Goal: Task Accomplishment & Management: Use online tool/utility

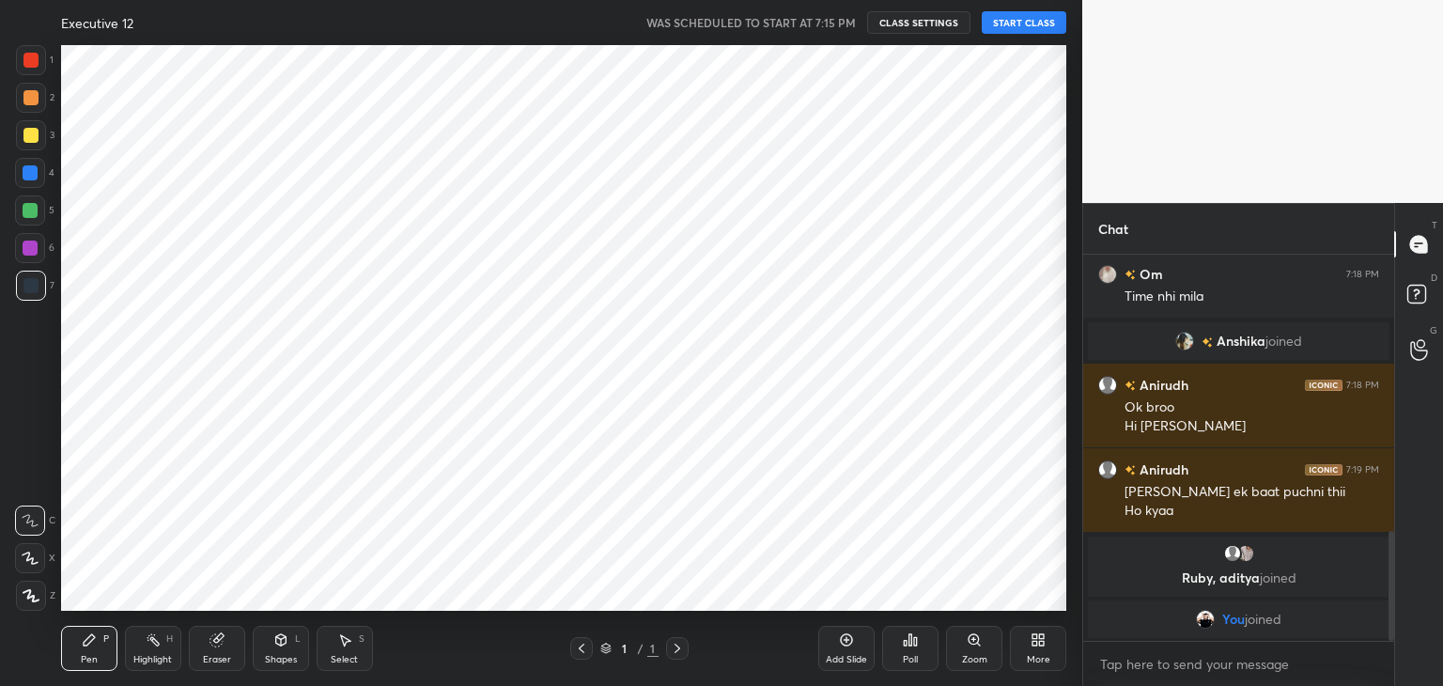
scroll to position [565, 1007]
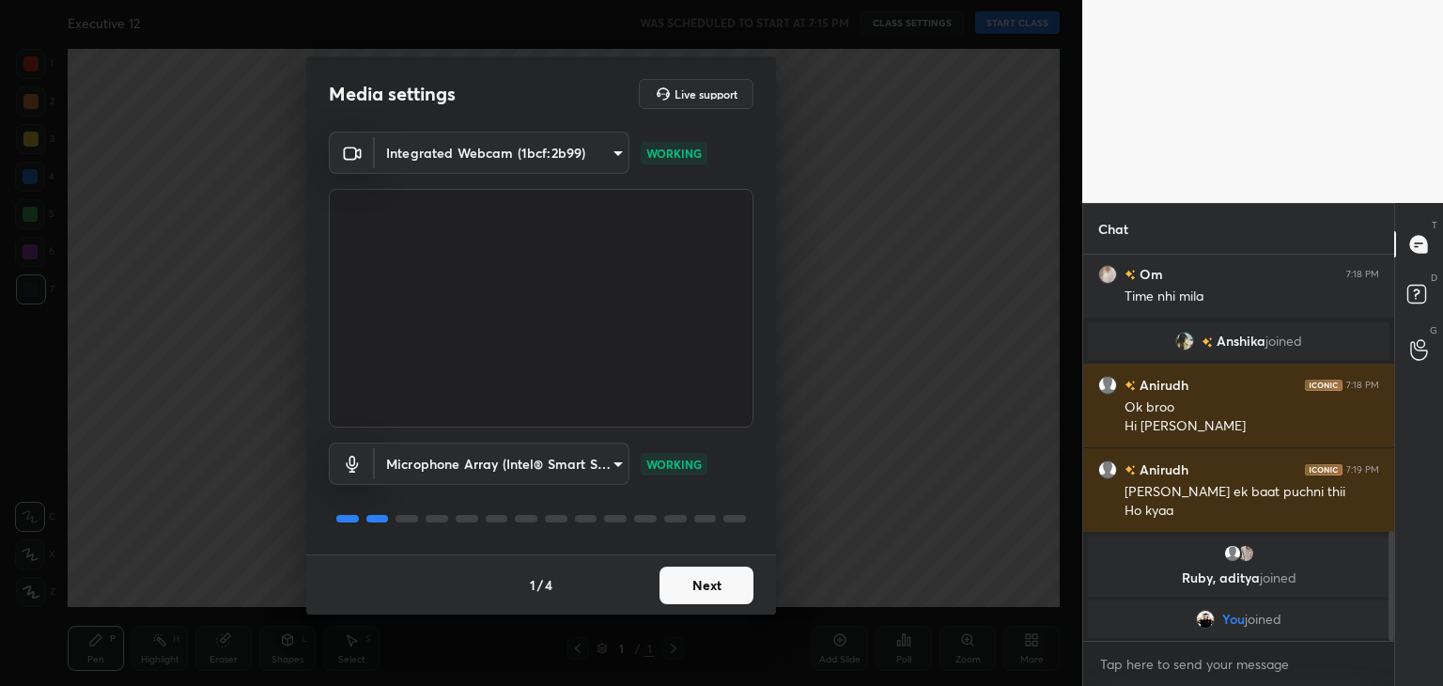
click at [699, 583] on button "Next" at bounding box center [706, 585] width 94 height 38
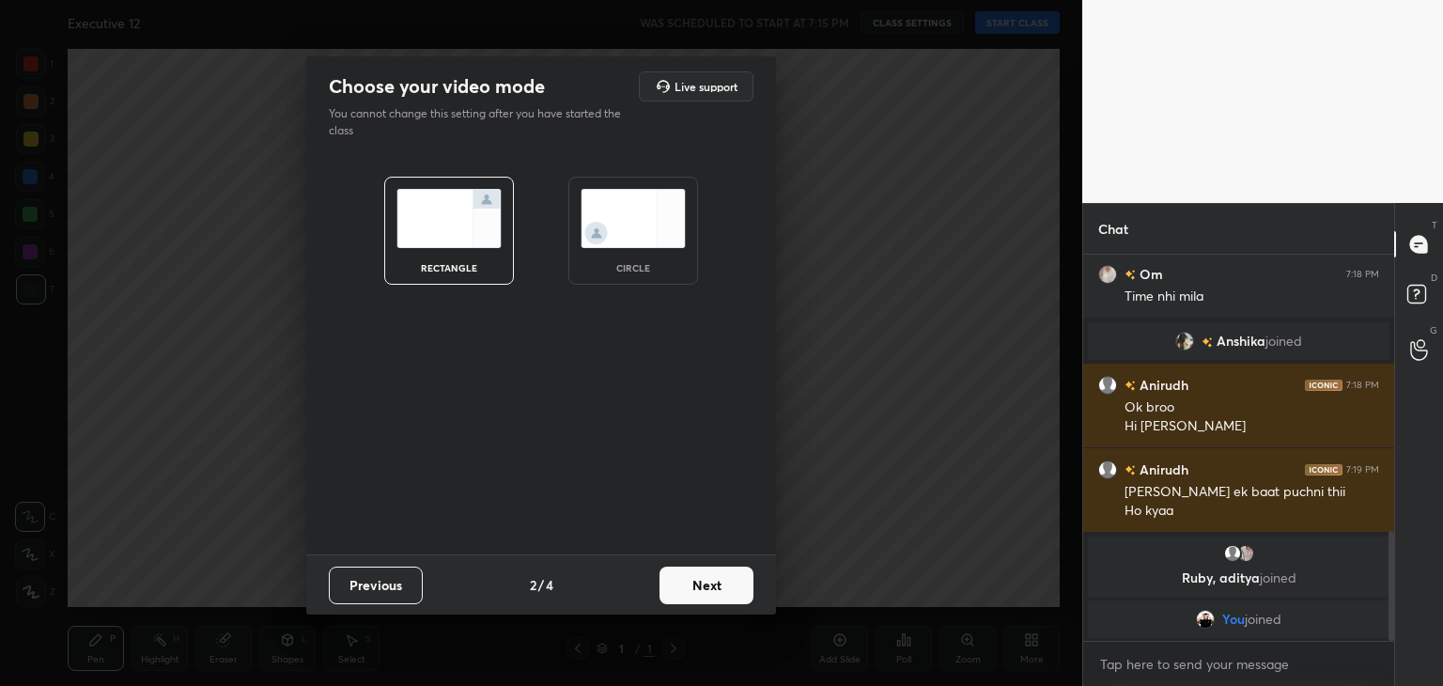
click at [624, 202] on img at bounding box center [632, 218] width 105 height 59
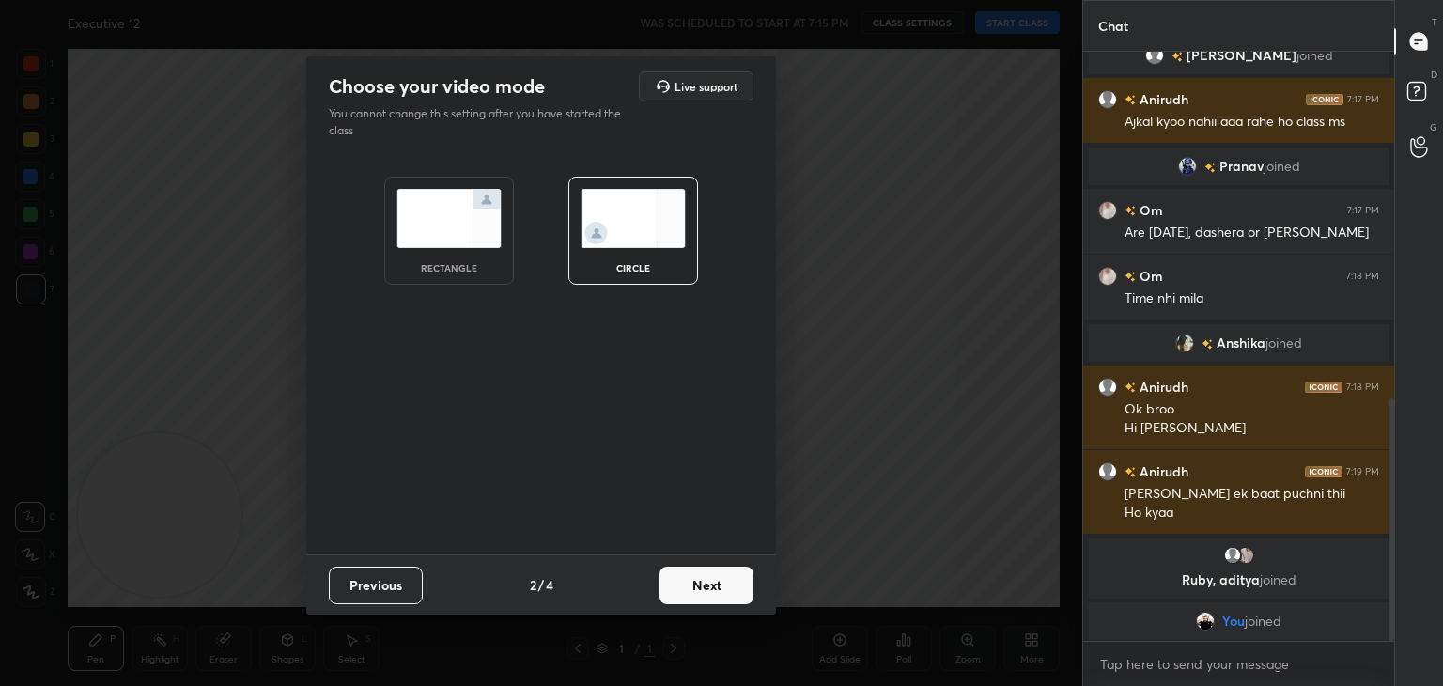
scroll to position [842, 0]
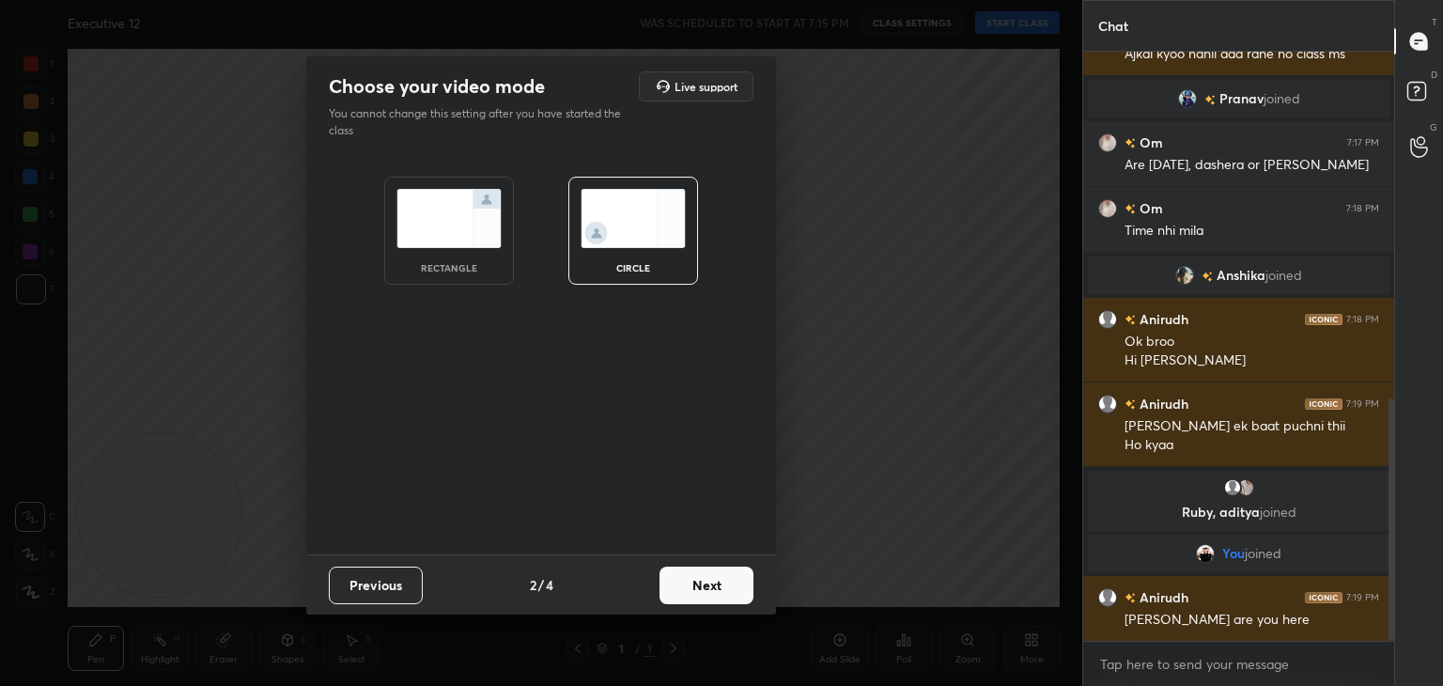
click at [707, 585] on button "Next" at bounding box center [706, 585] width 94 height 38
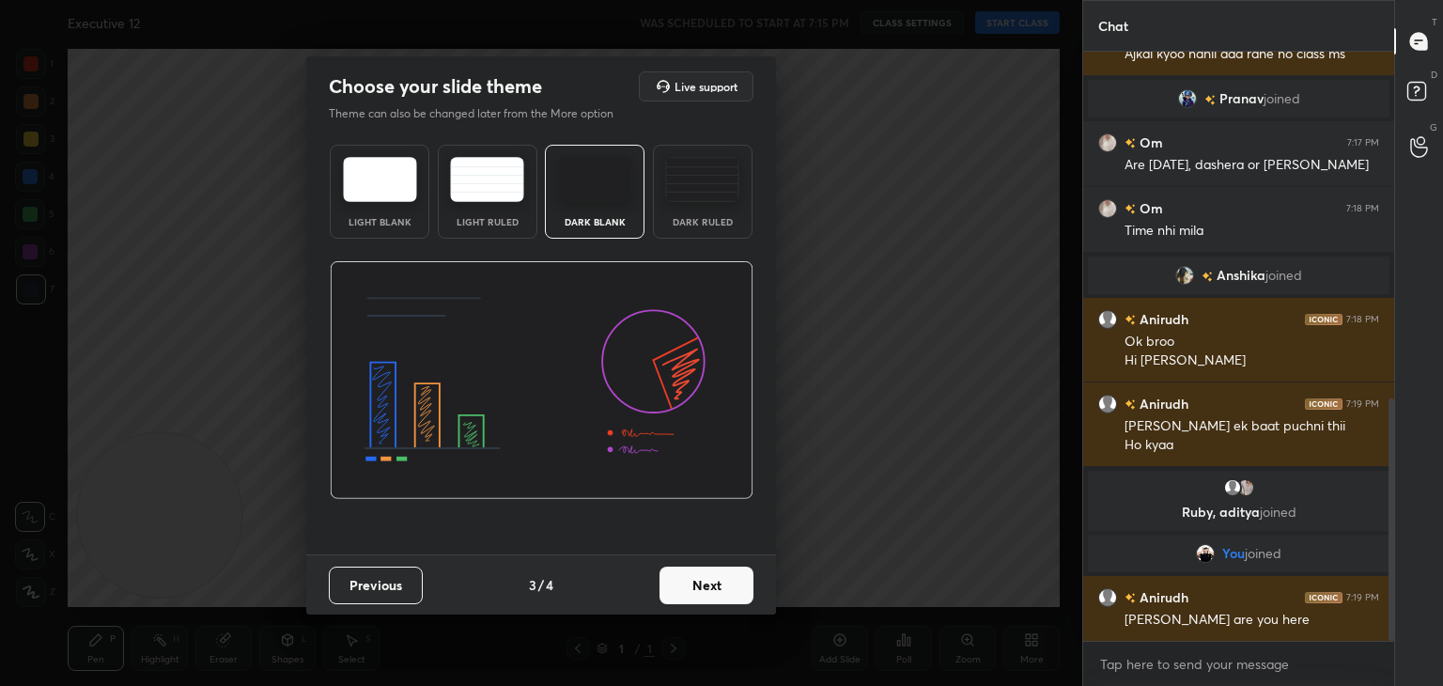
click at [707, 585] on button "Next" at bounding box center [706, 585] width 94 height 38
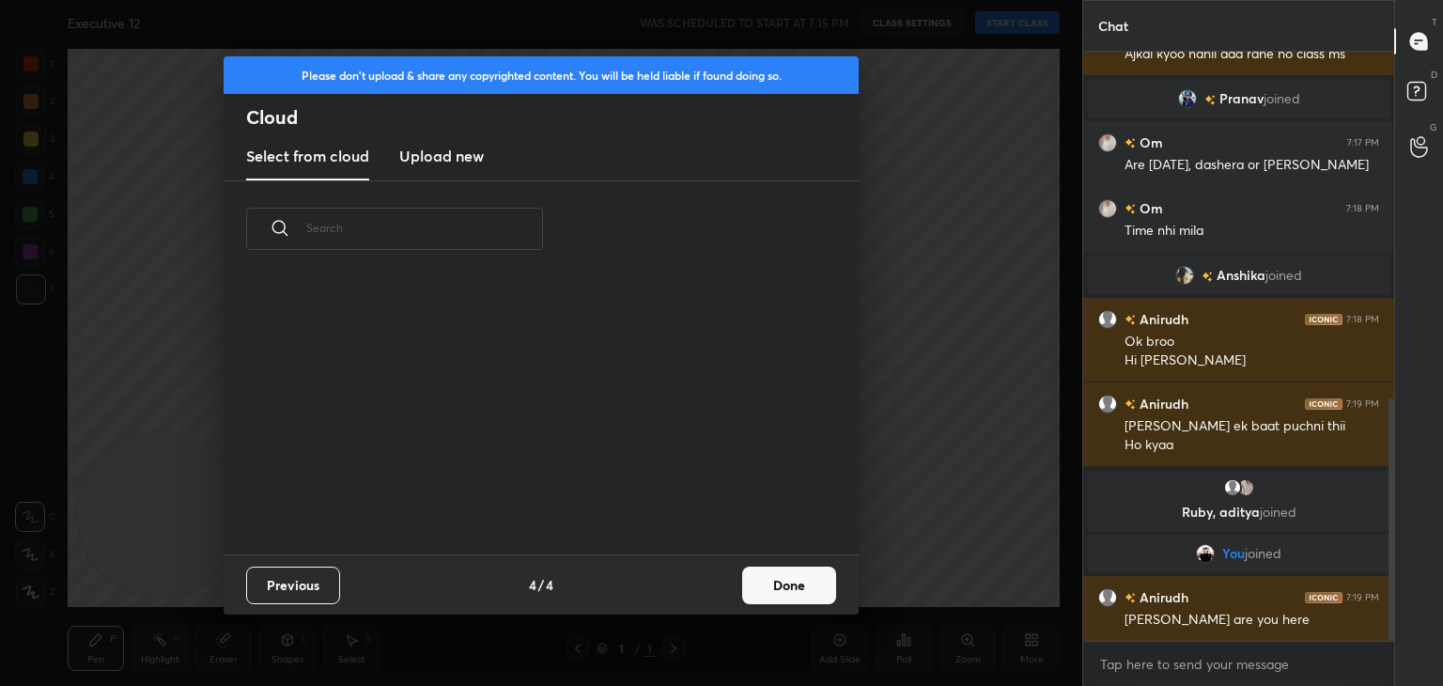
scroll to position [278, 603]
click at [451, 173] on new "Upload new" at bounding box center [441, 156] width 85 height 47
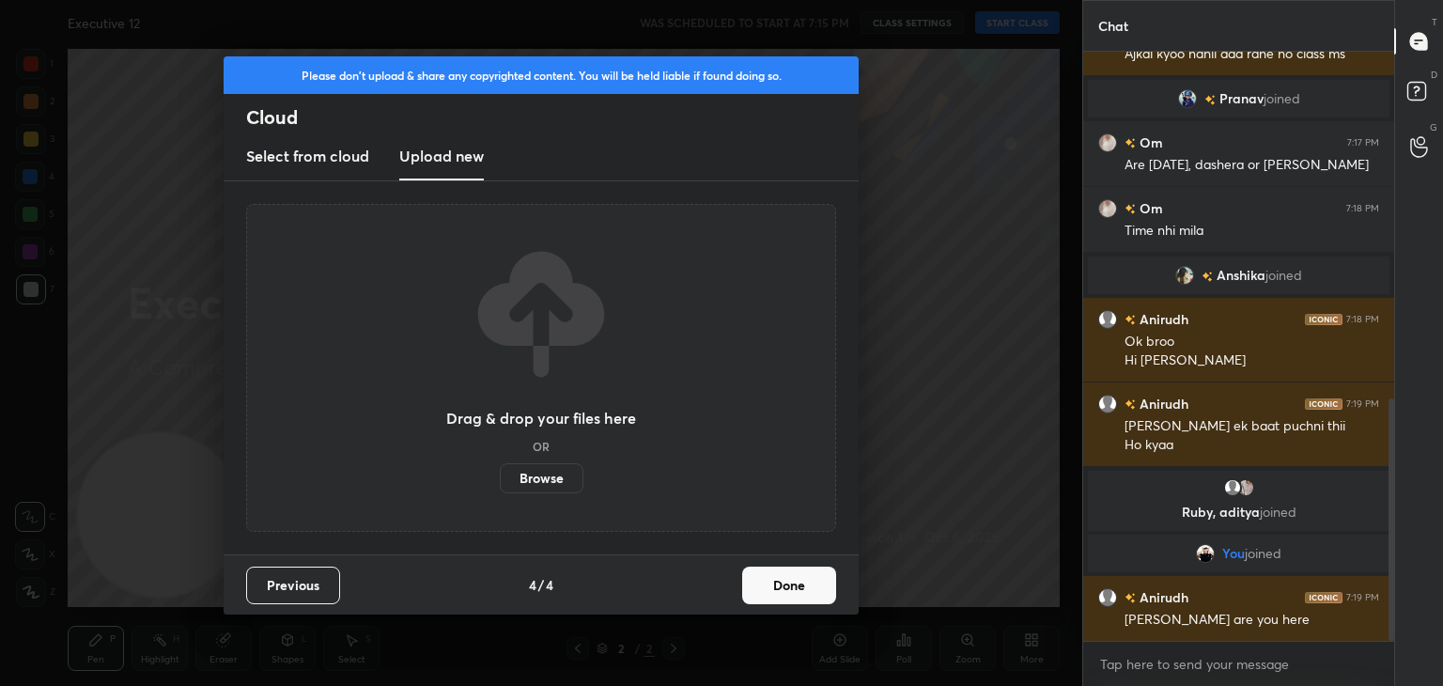
click at [549, 485] on label "Browse" at bounding box center [542, 478] width 84 height 30
click at [500, 485] on input "Browse" at bounding box center [500, 478] width 0 height 30
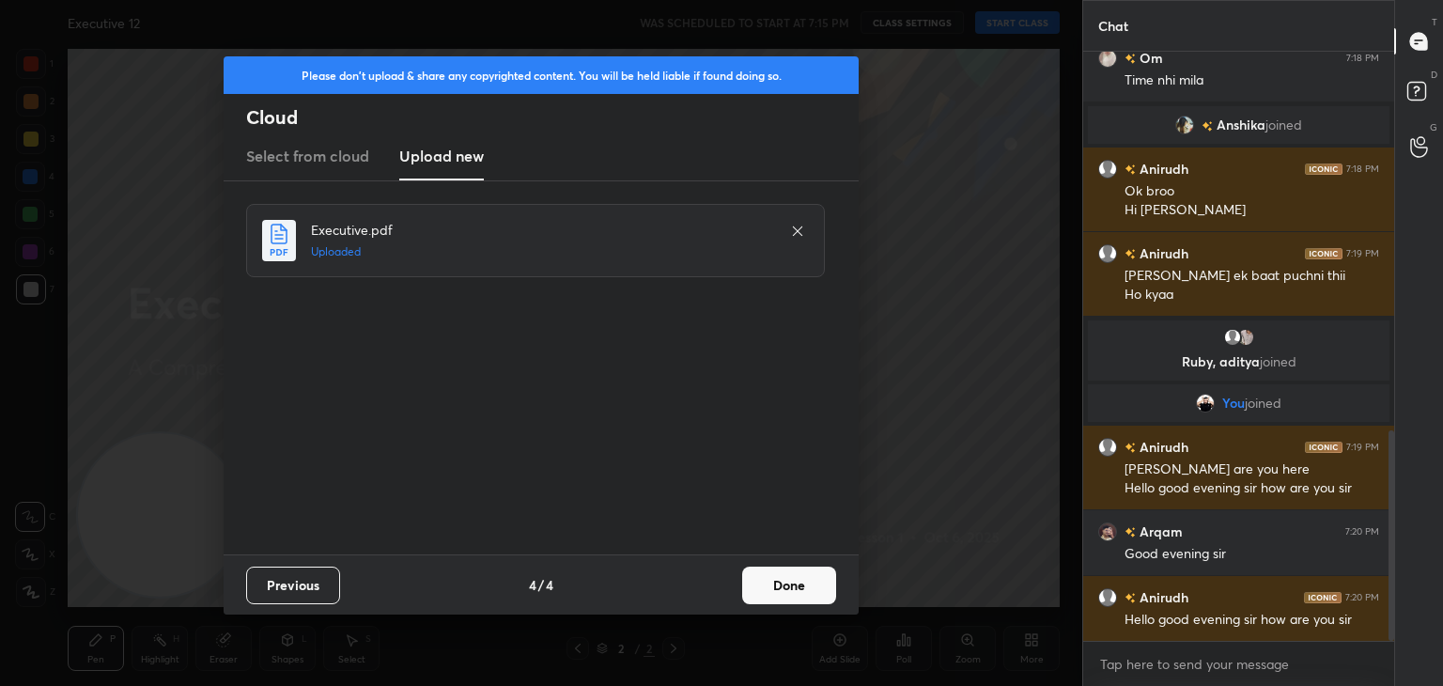
scroll to position [1058, 0]
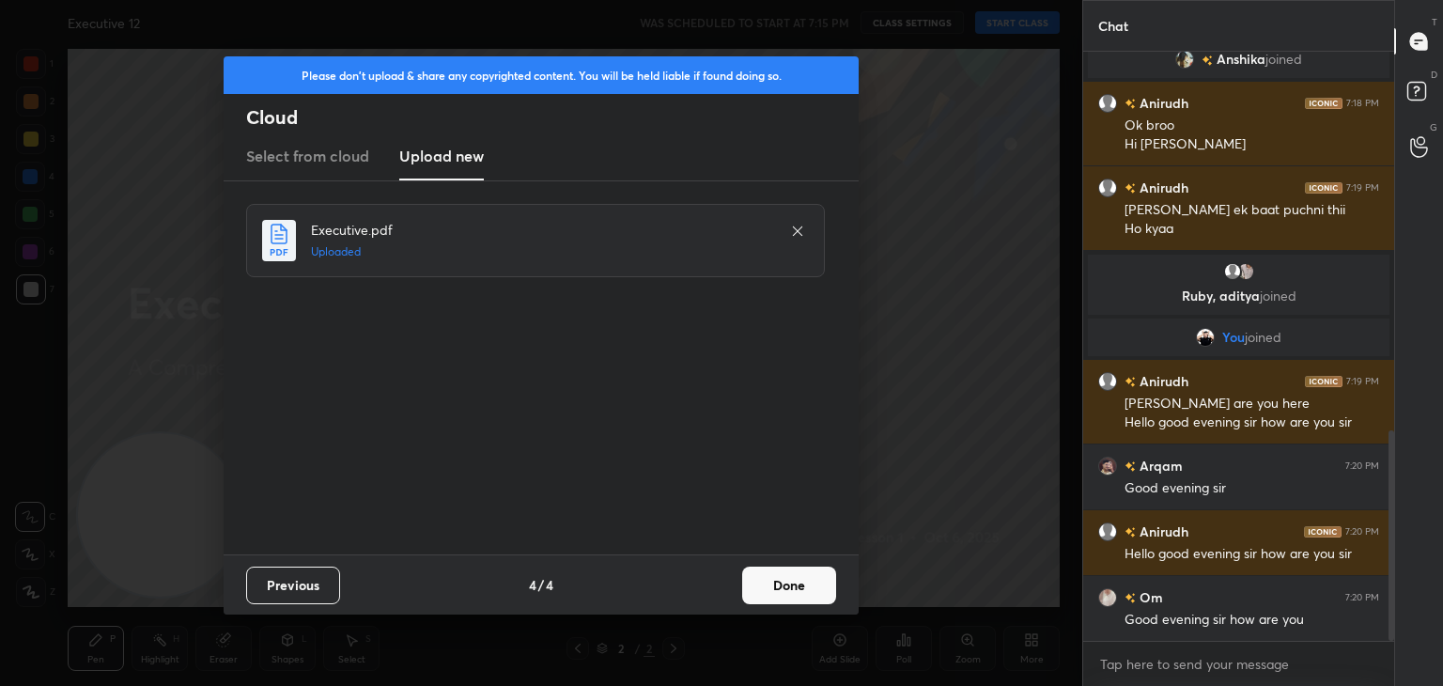
click at [811, 582] on button "Done" at bounding box center [789, 585] width 94 height 38
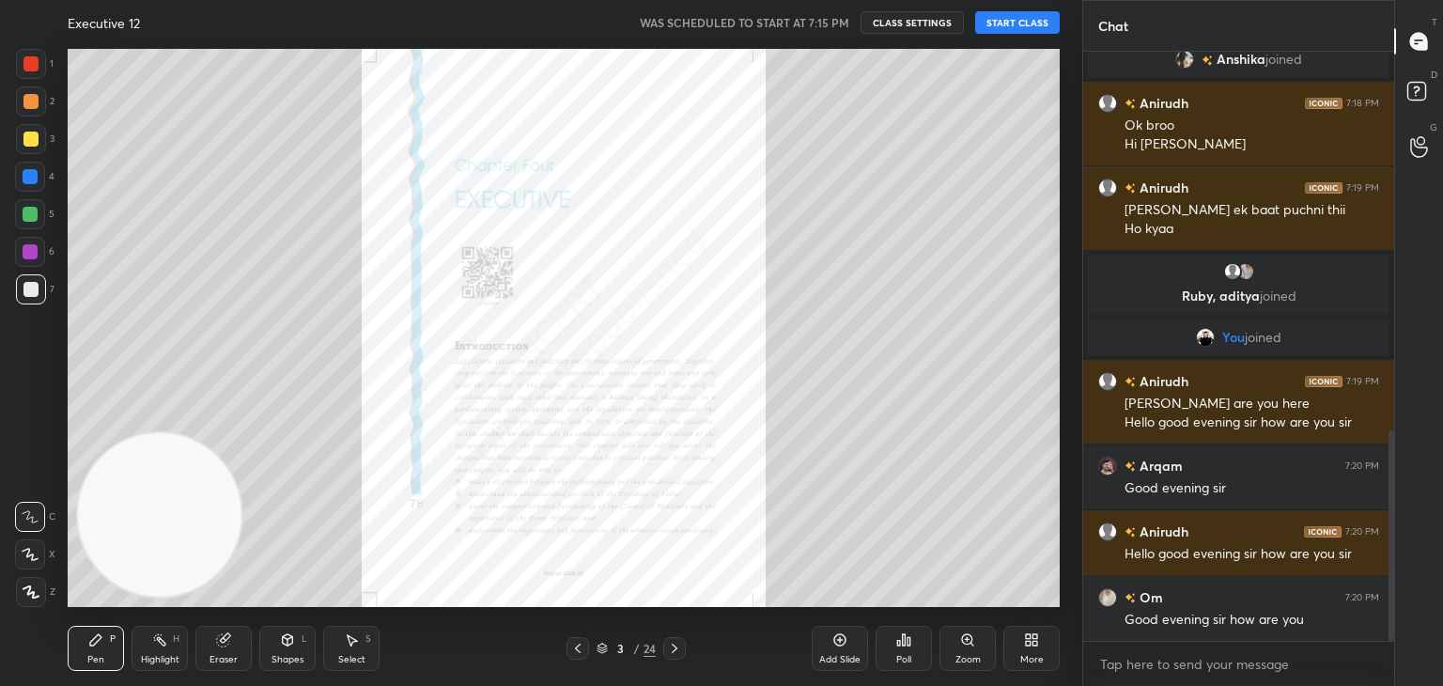
click at [1010, 27] on button "START CLASS" at bounding box center [1017, 22] width 85 height 23
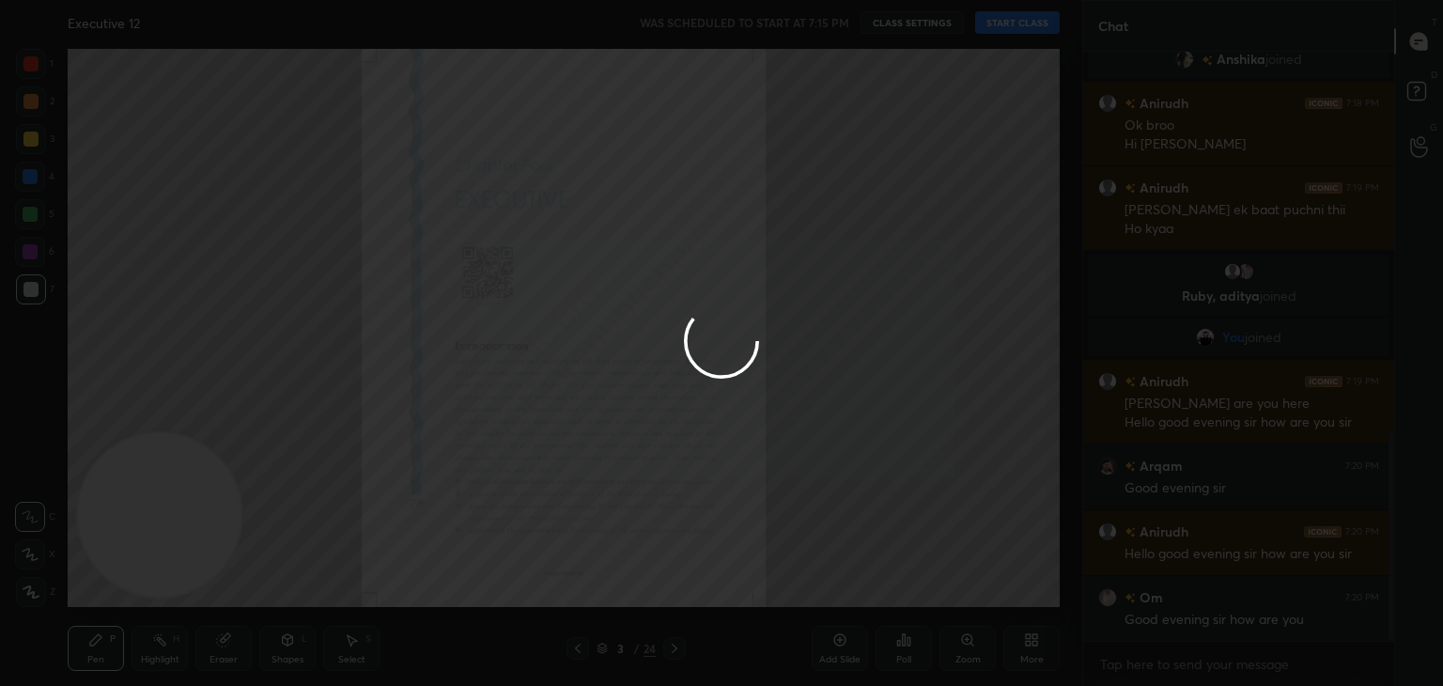
type textarea "x"
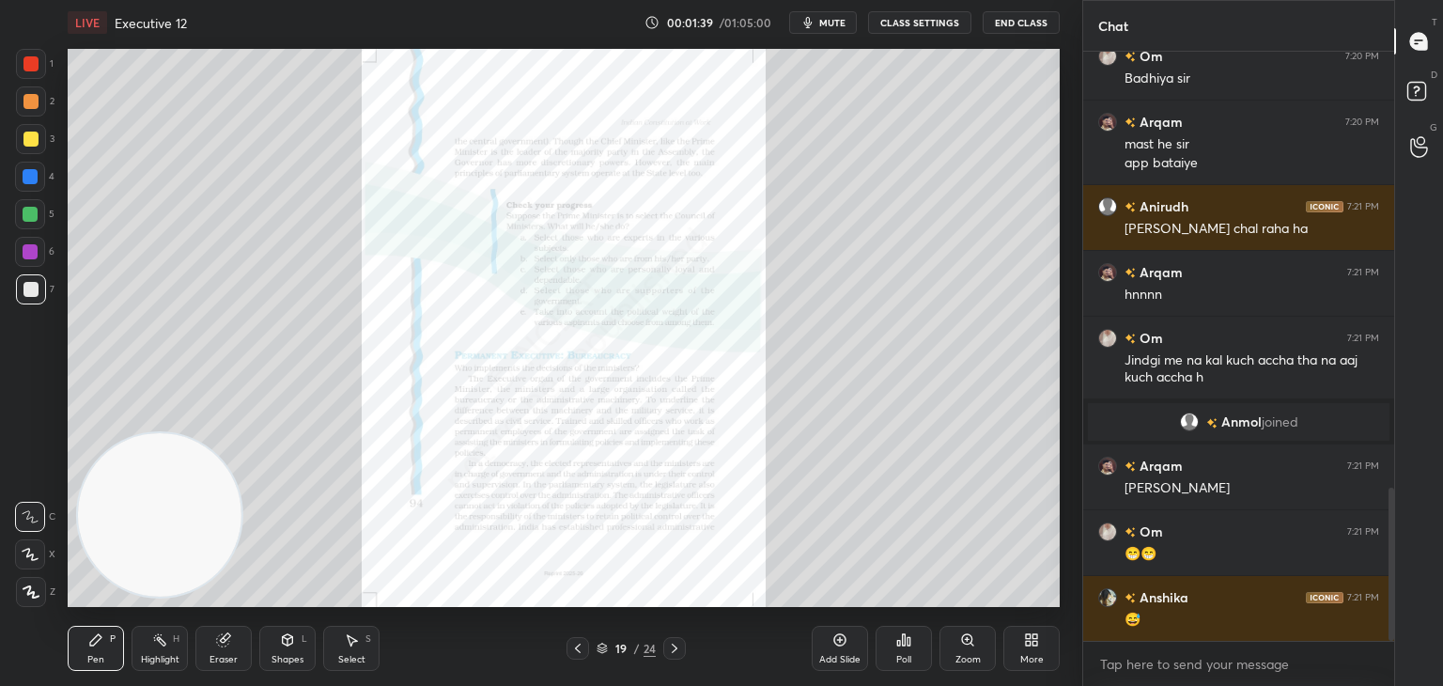
scroll to position [1674, 0]
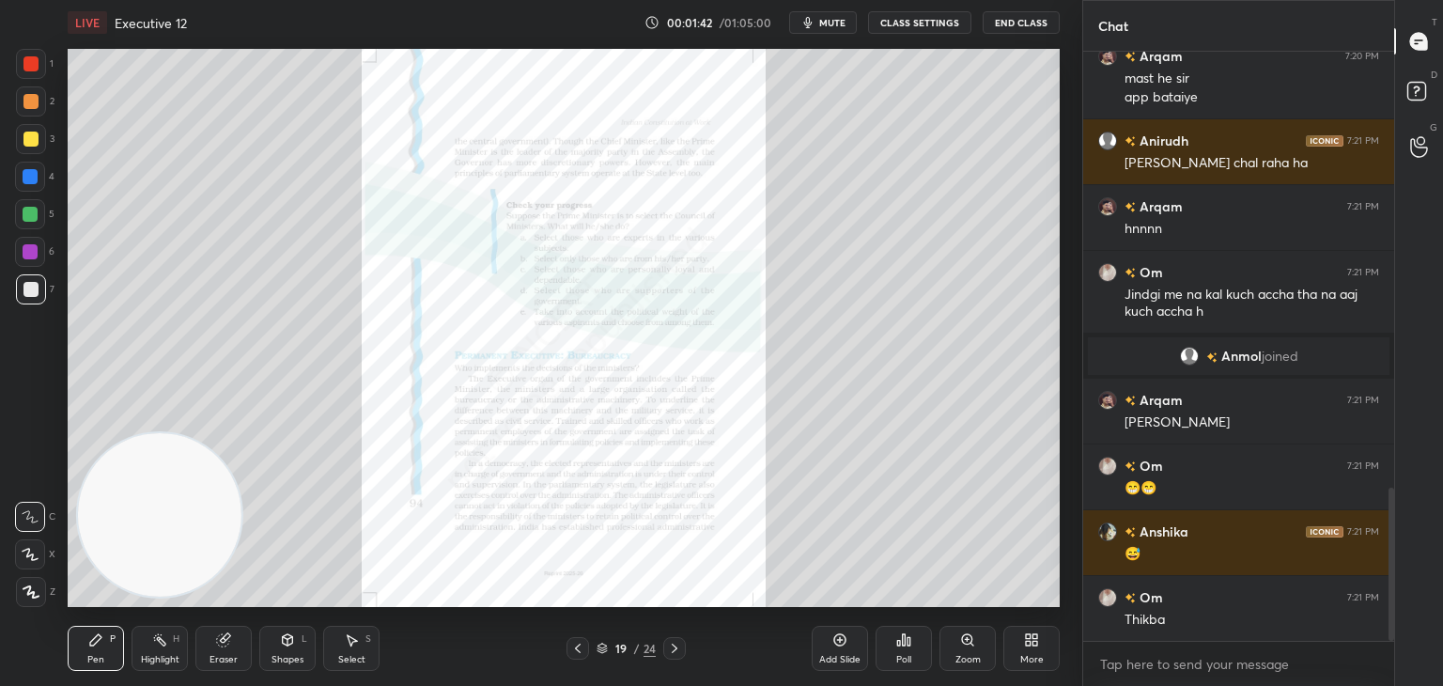
click at [972, 652] on div "Zoom" at bounding box center [967, 648] width 56 height 45
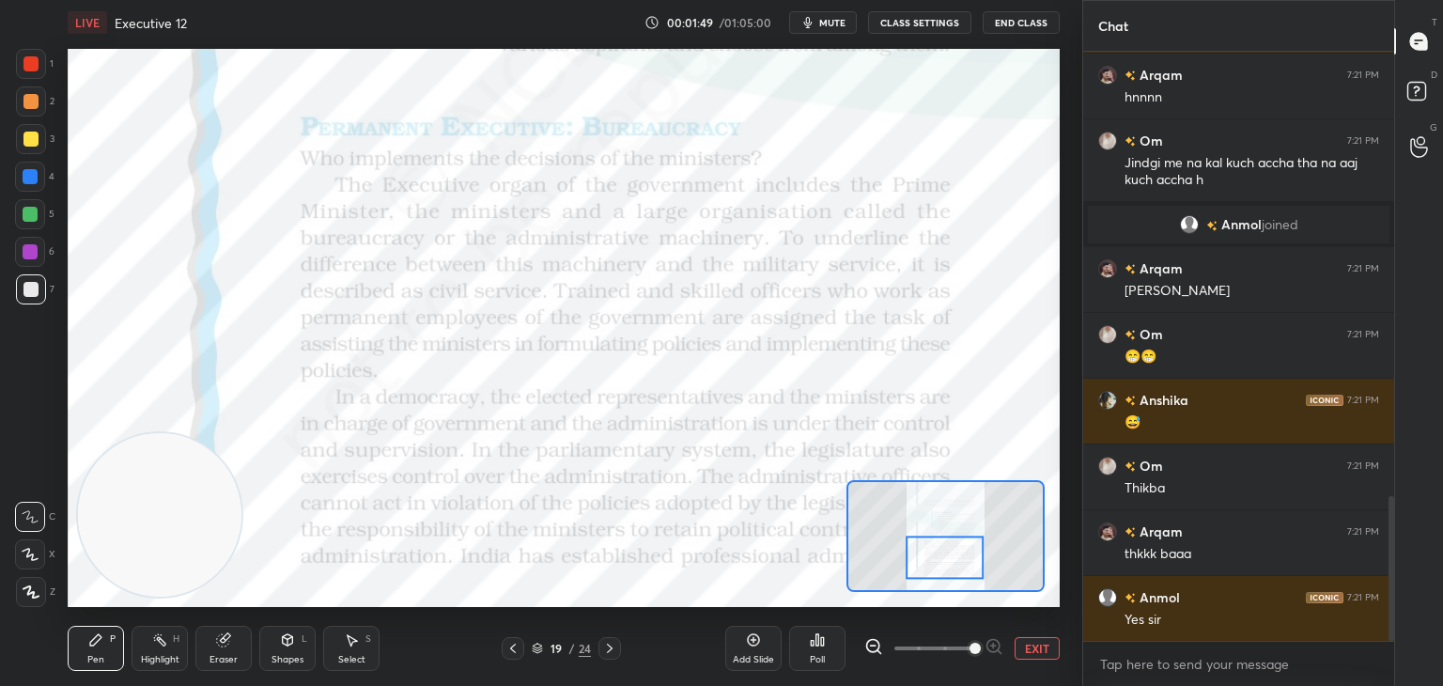
scroll to position [1850, 0]
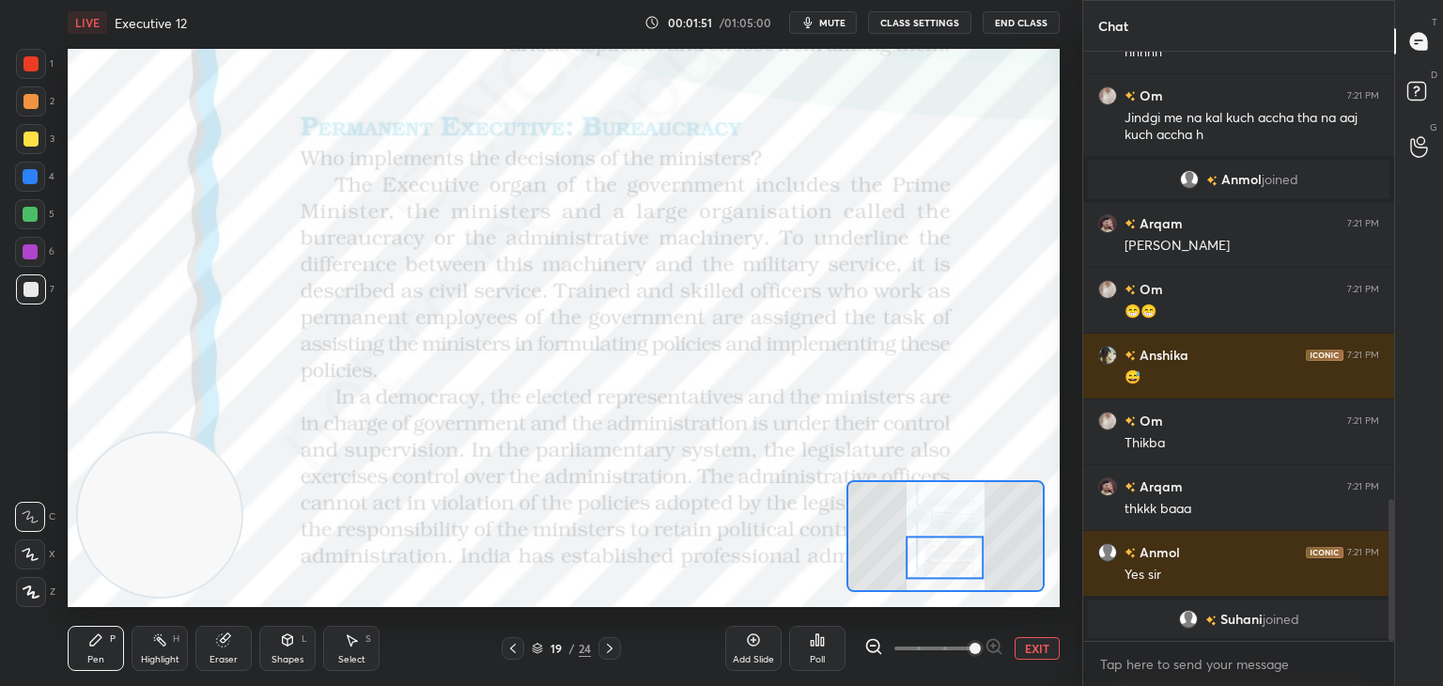
click at [37, 69] on div at bounding box center [30, 63] width 15 height 15
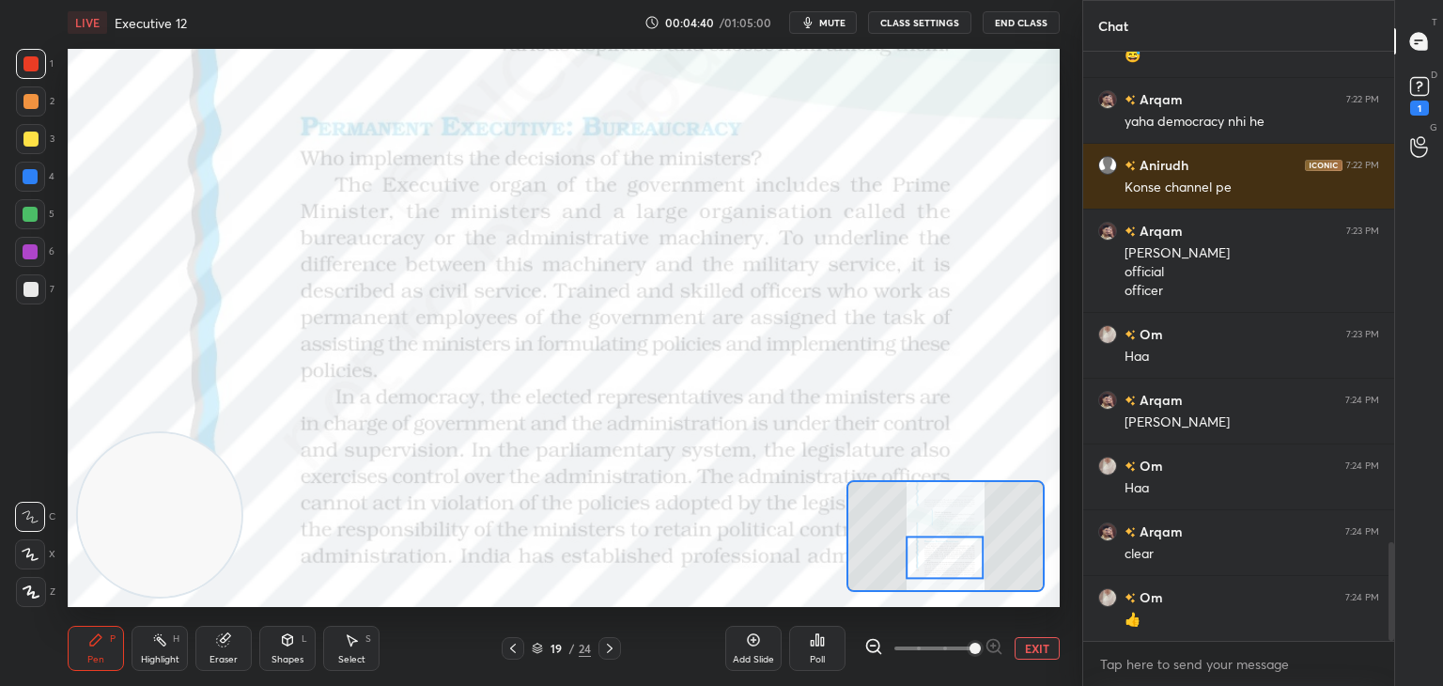
scroll to position [3023, 0]
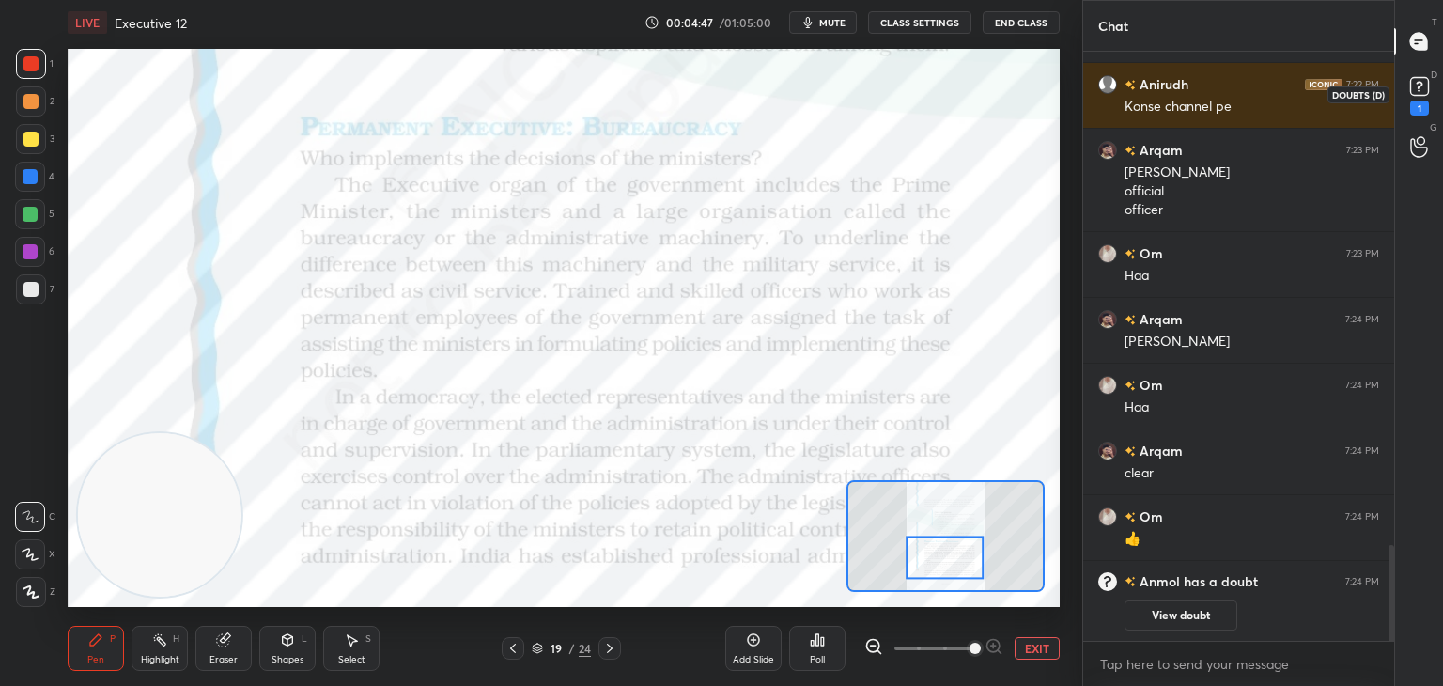
click at [1424, 85] on rect at bounding box center [1419, 87] width 18 height 18
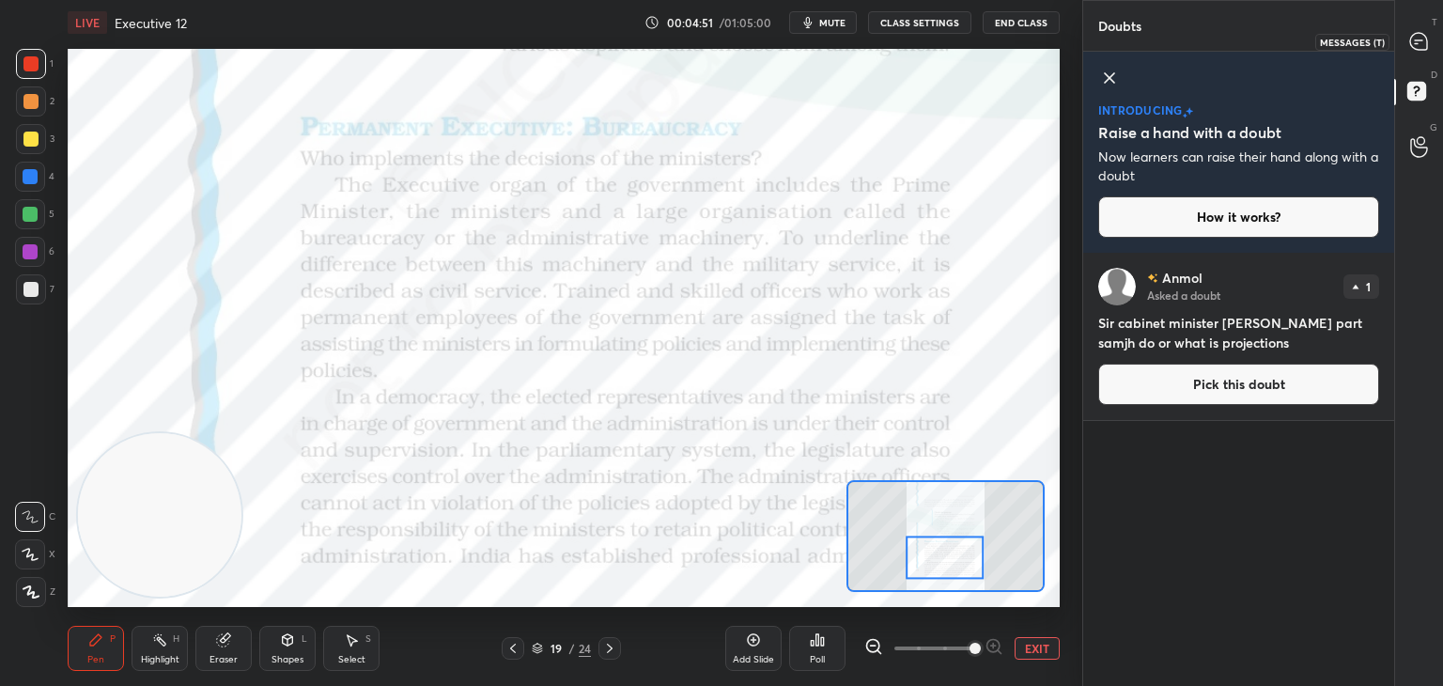
click at [1428, 52] on div at bounding box center [1420, 41] width 38 height 34
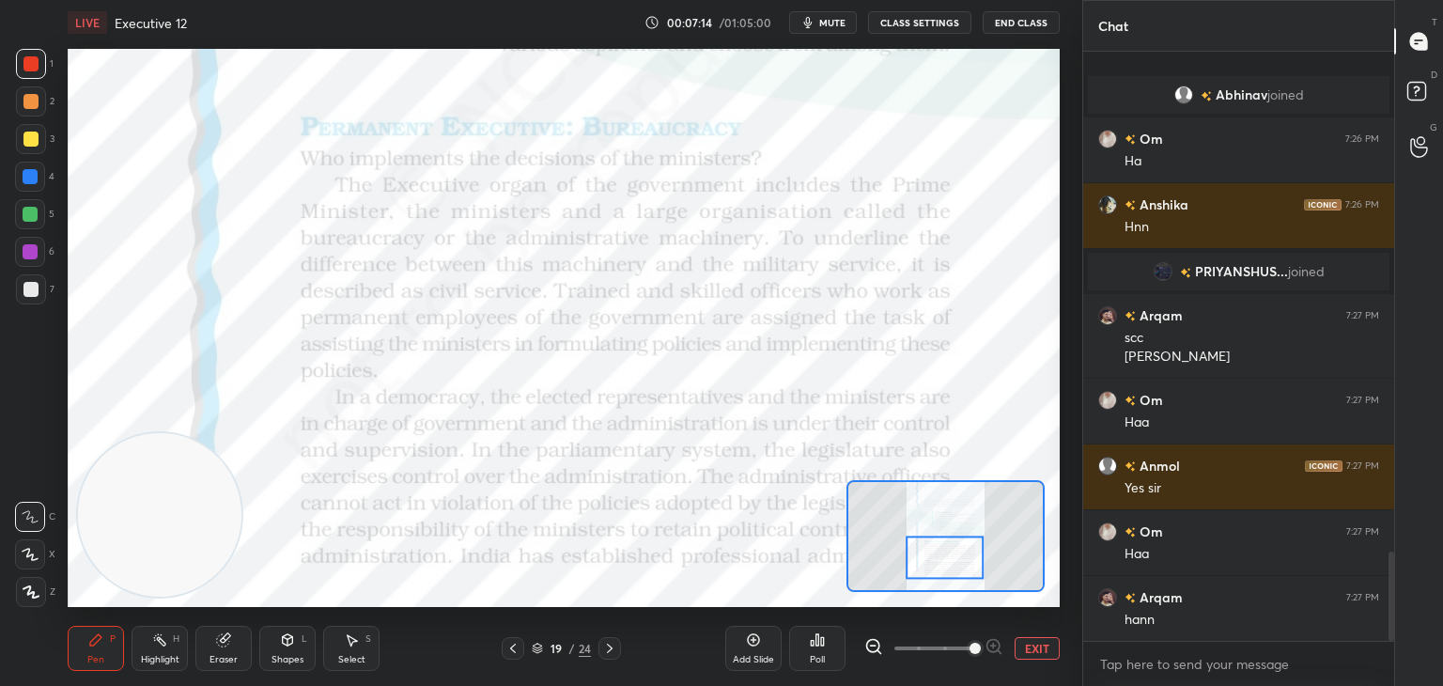
scroll to position [3282, 0]
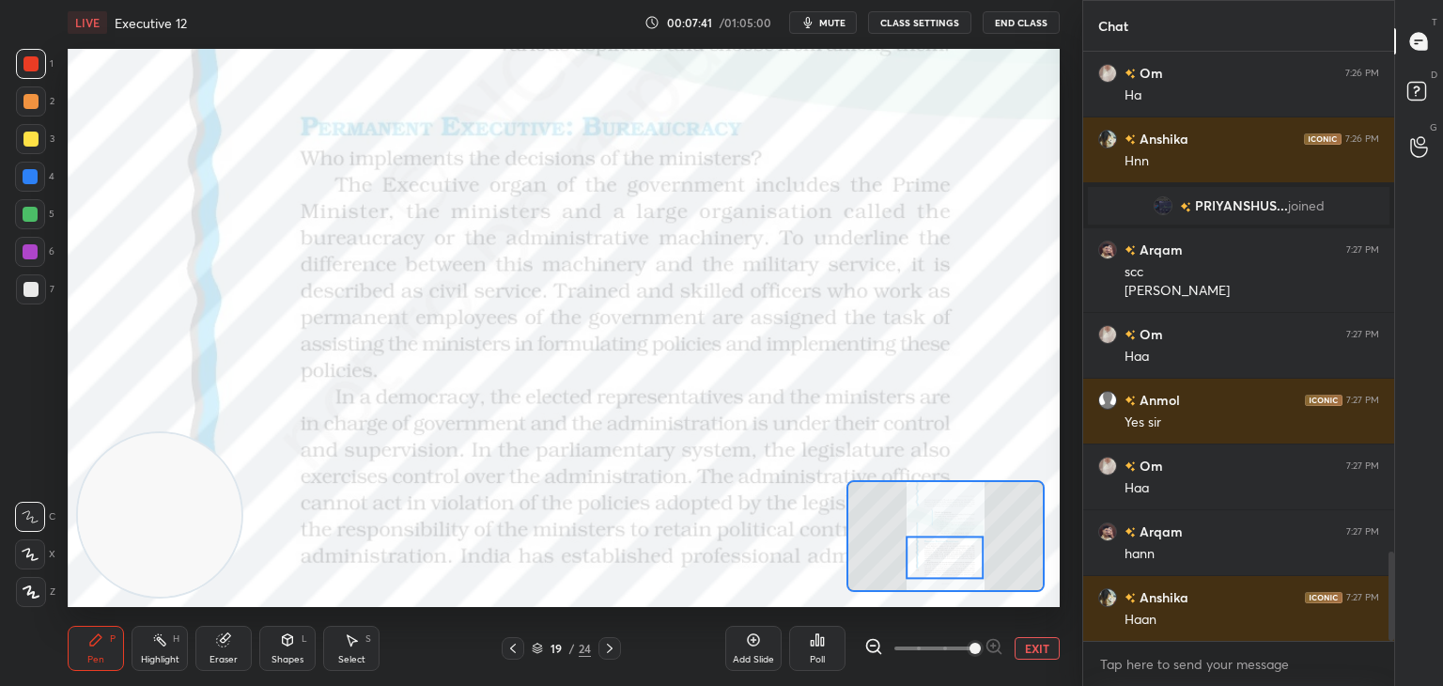
click at [746, 641] on icon at bounding box center [753, 639] width 15 height 15
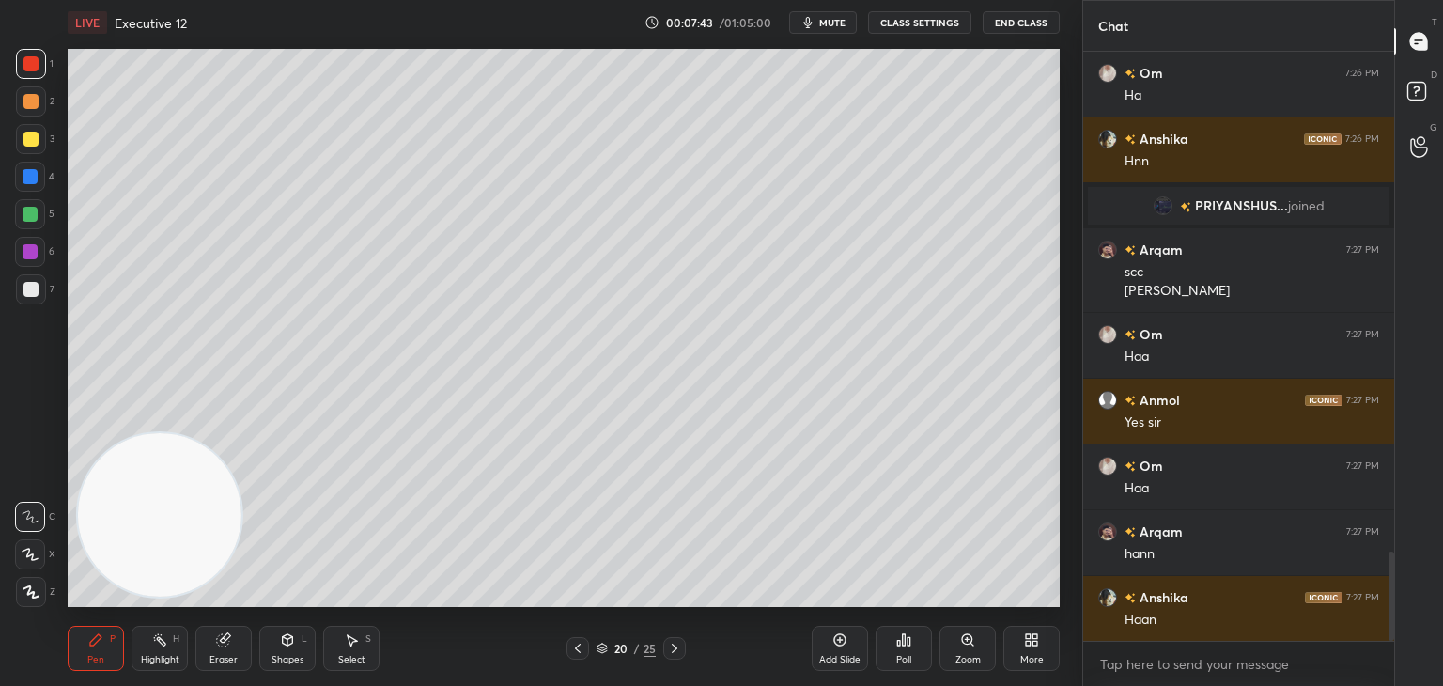
click at [30, 588] on icon at bounding box center [30, 591] width 15 height 11
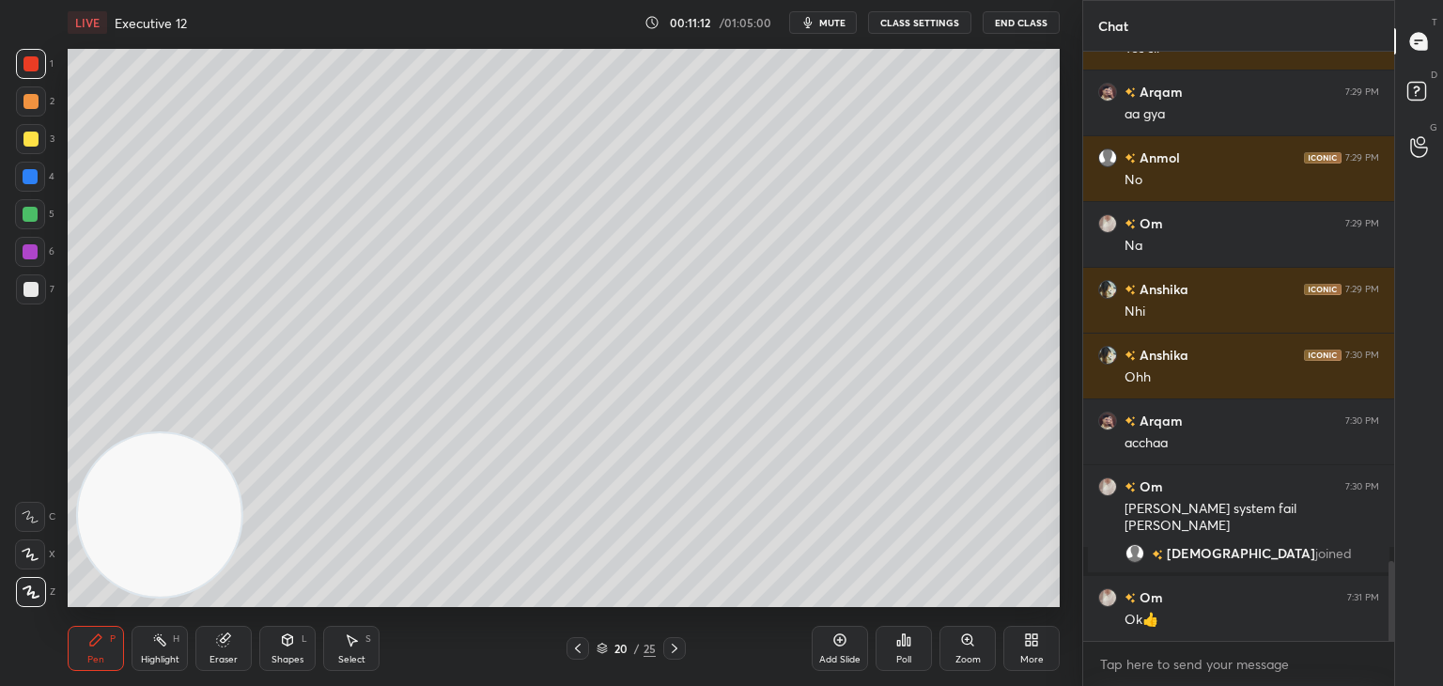
scroll to position [3810, 0]
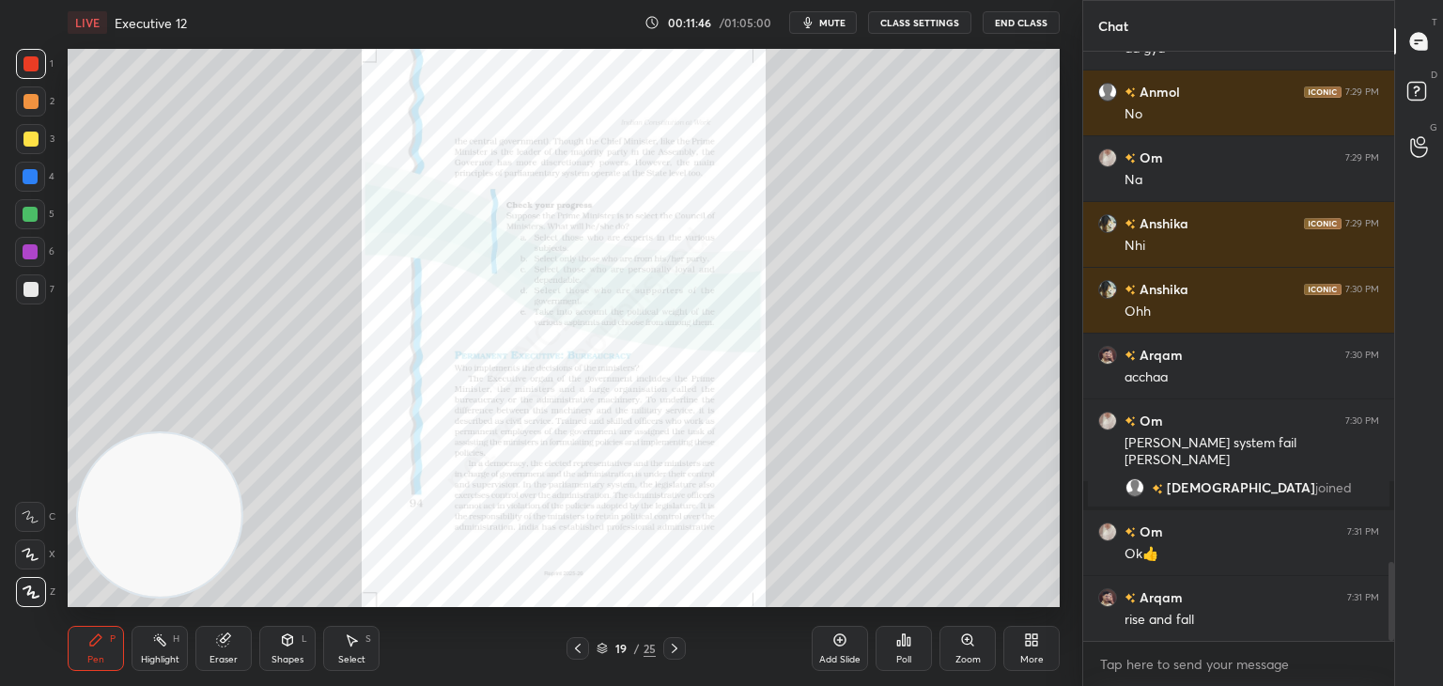
click at [976, 643] on div "Zoom" at bounding box center [967, 648] width 56 height 45
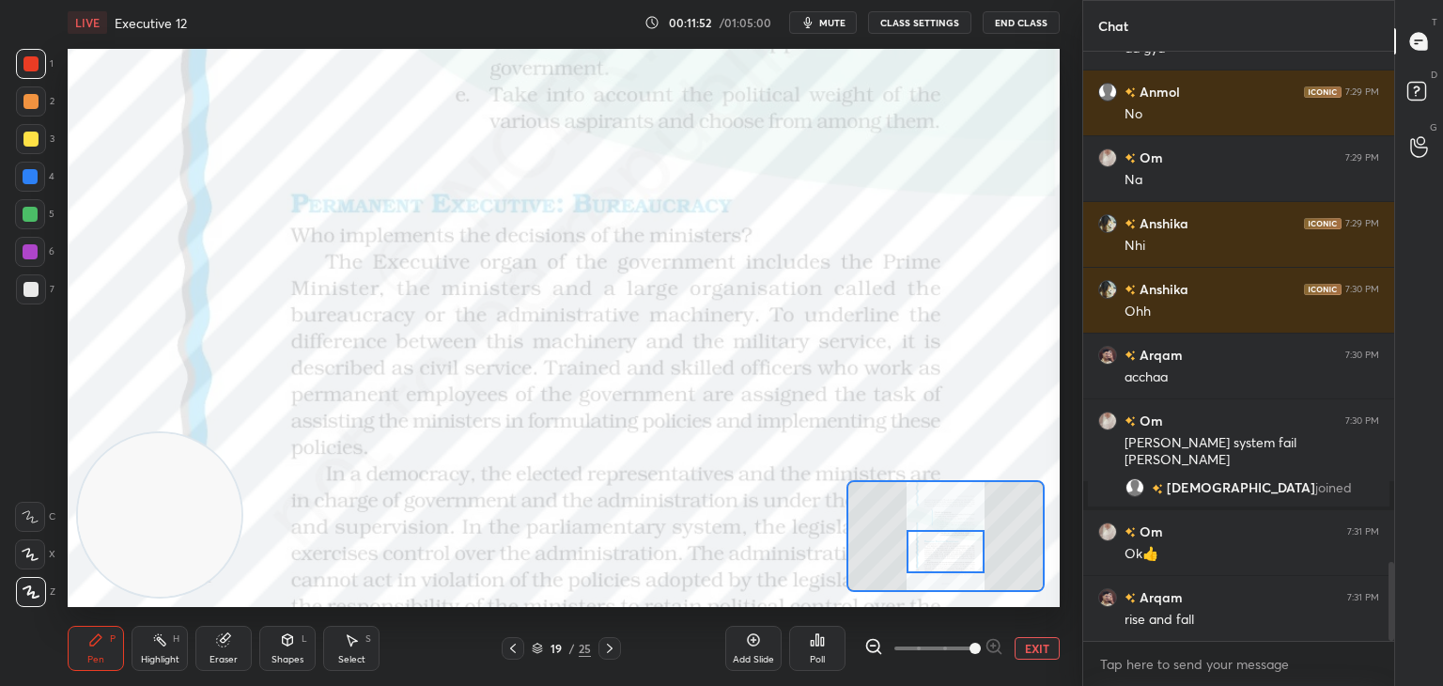
click at [39, 519] on div at bounding box center [30, 517] width 30 height 30
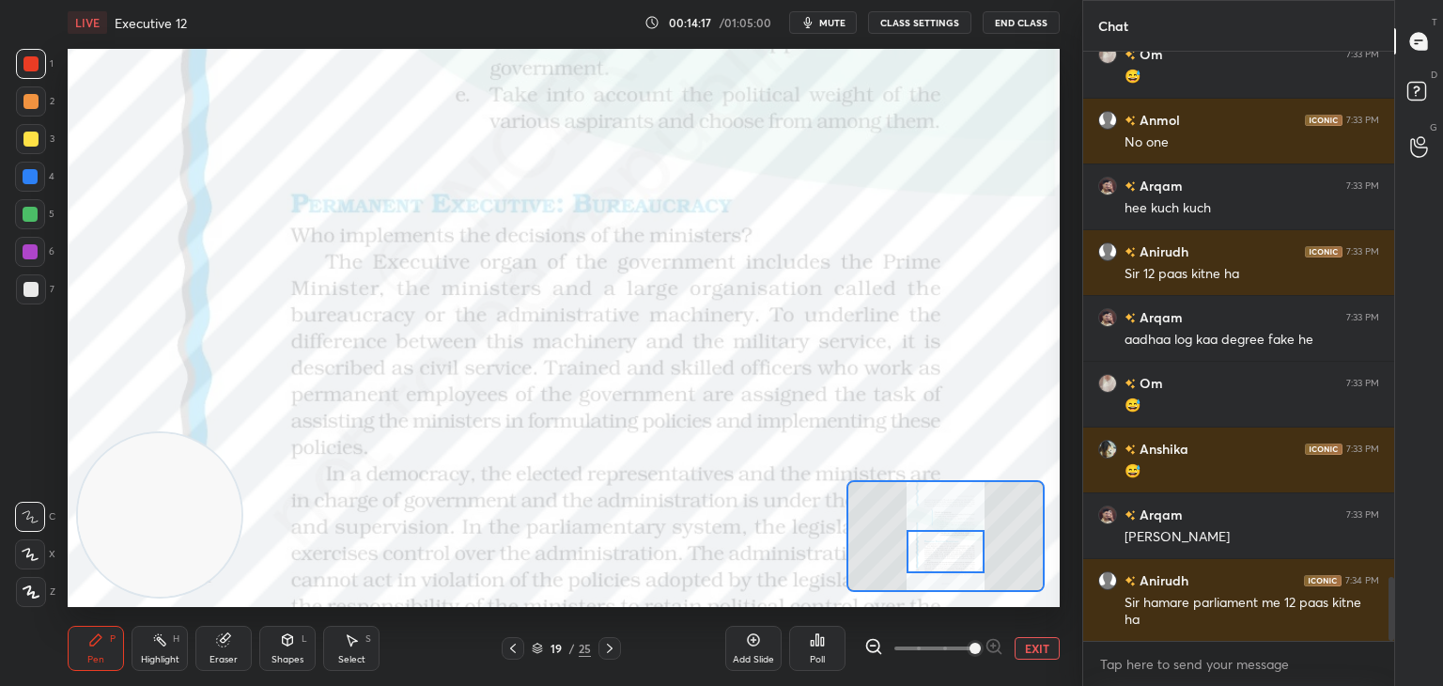
scroll to position [4888, 0]
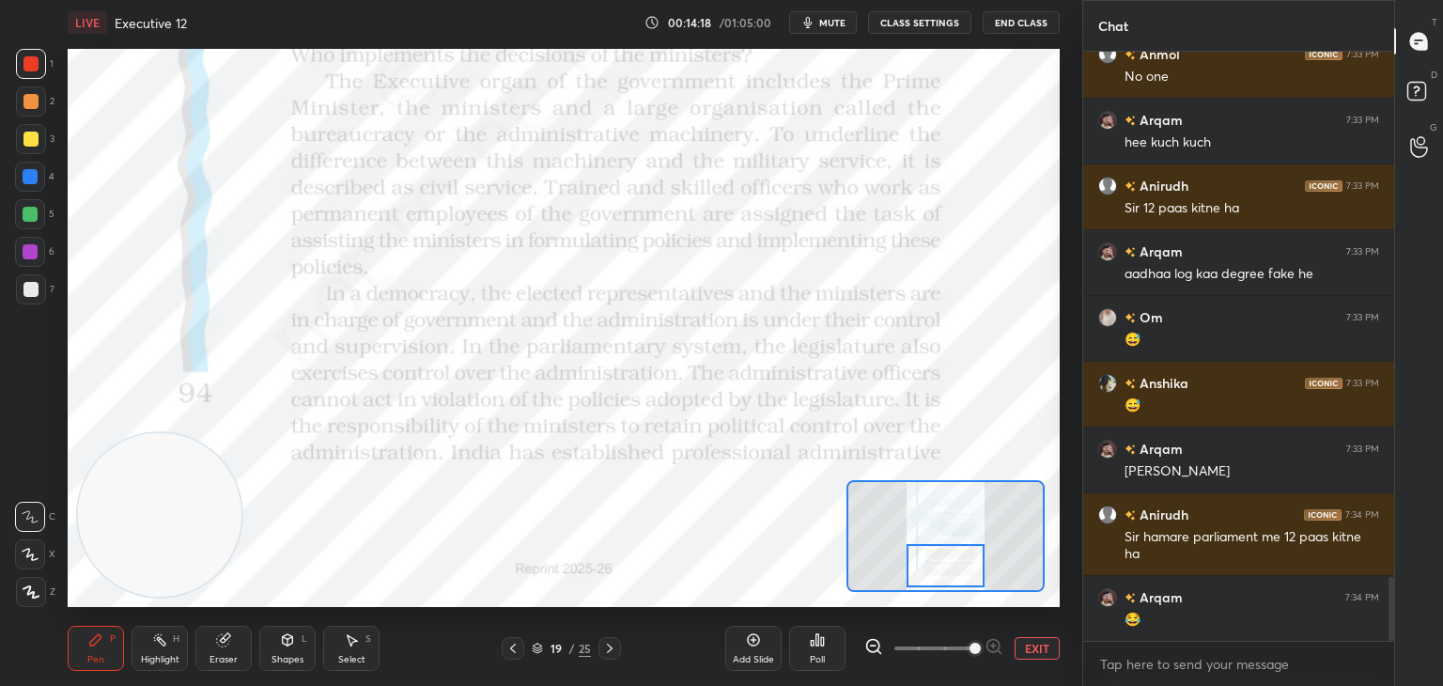
drag, startPoint x: 934, startPoint y: 541, endPoint x: 934, endPoint y: 555, distance: 14.1
click at [934, 555] on div at bounding box center [945, 565] width 78 height 43
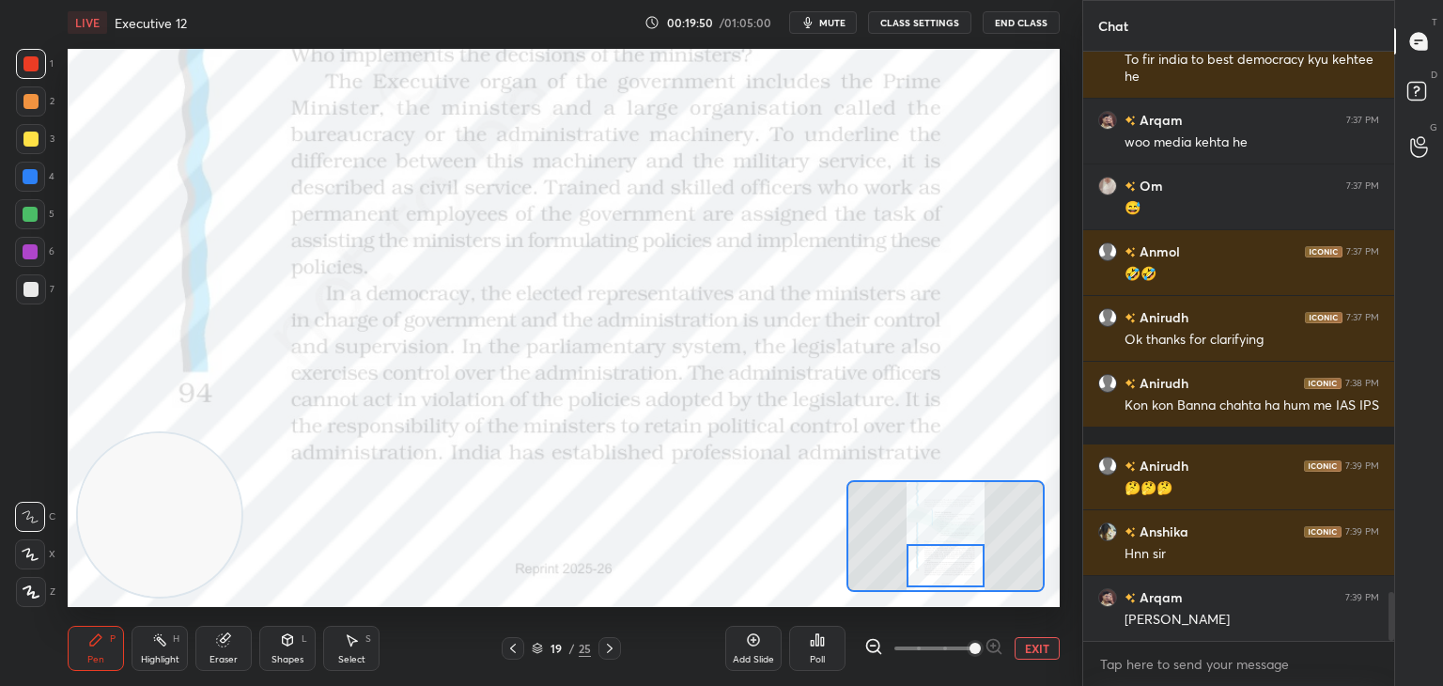
scroll to position [6635, 0]
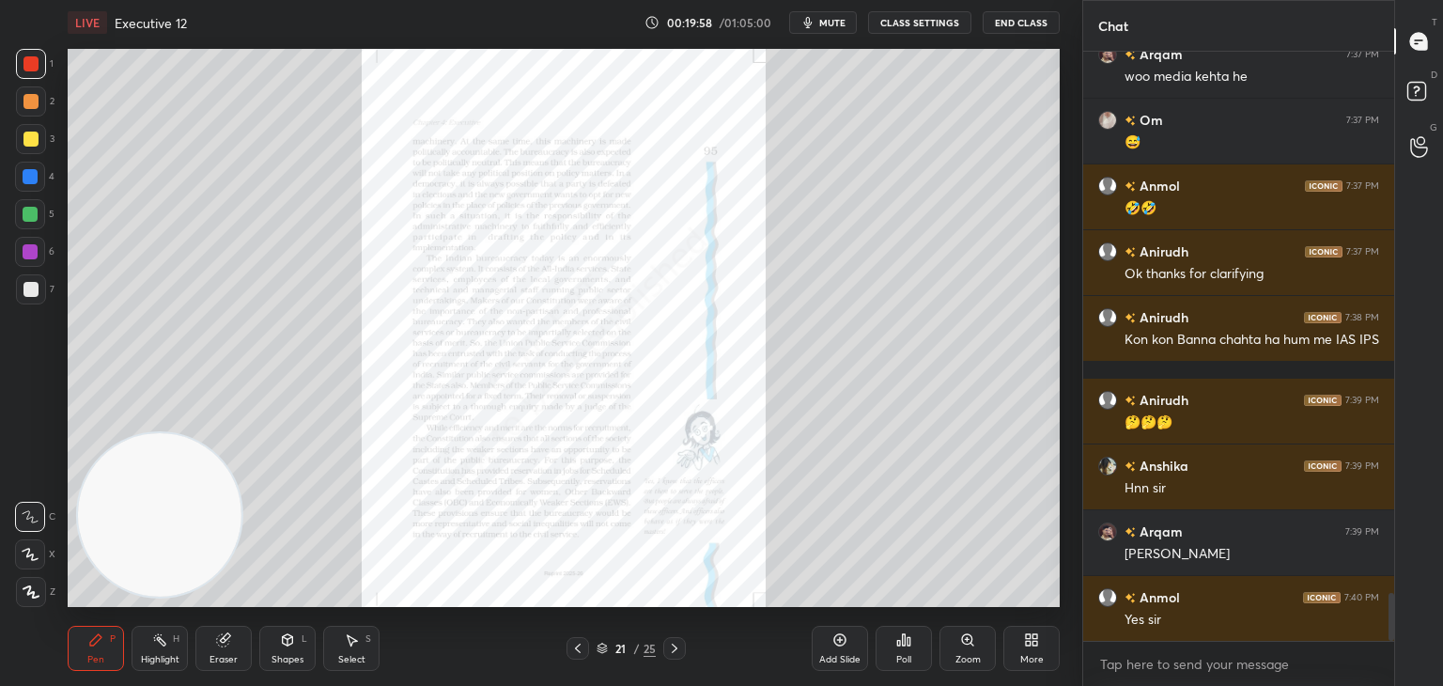
click at [960, 646] on icon at bounding box center [967, 639] width 15 height 15
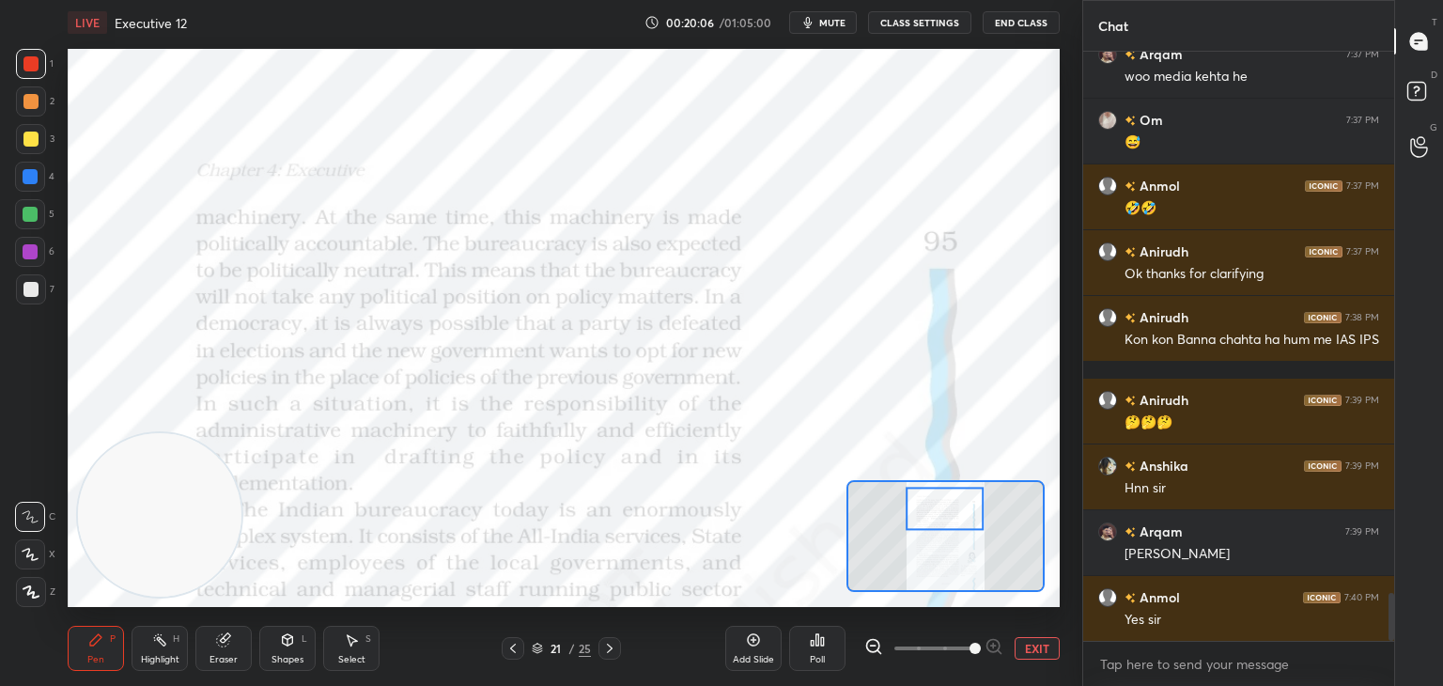
click at [35, 591] on icon at bounding box center [31, 591] width 17 height 13
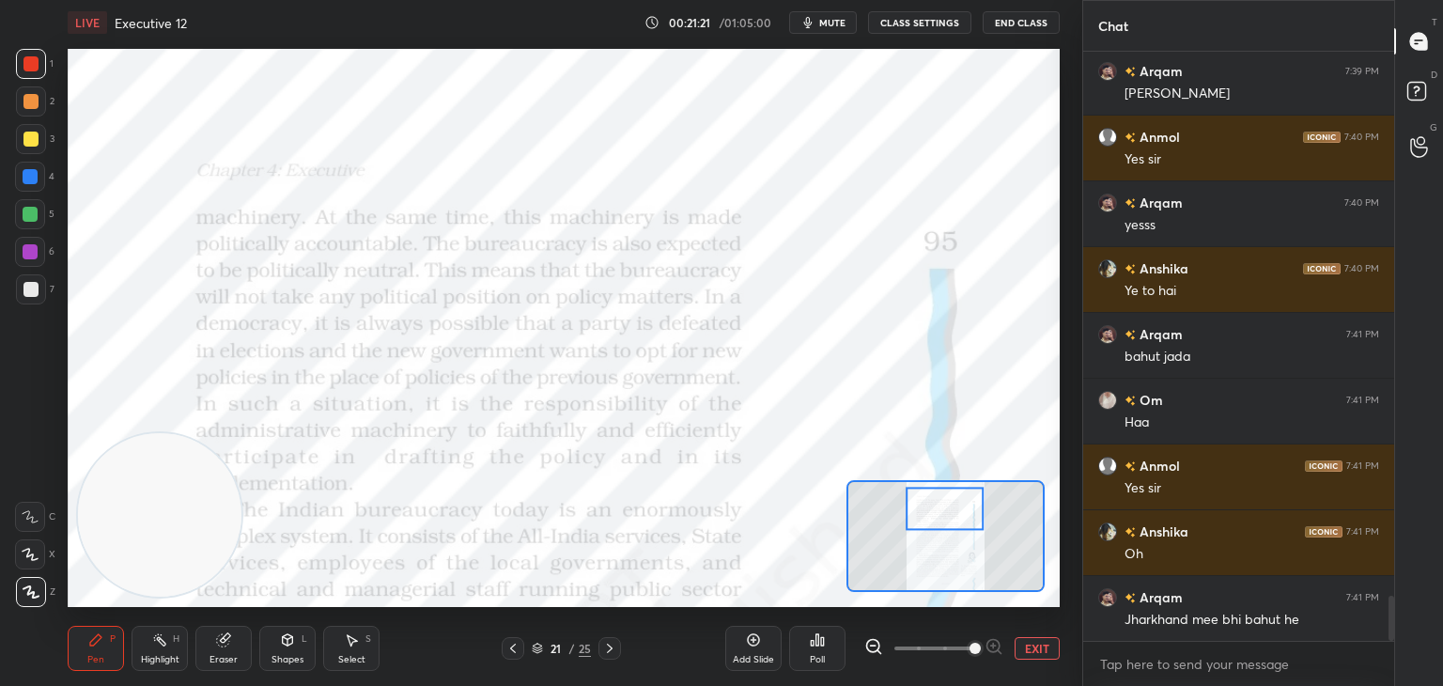
scroll to position [7161, 0]
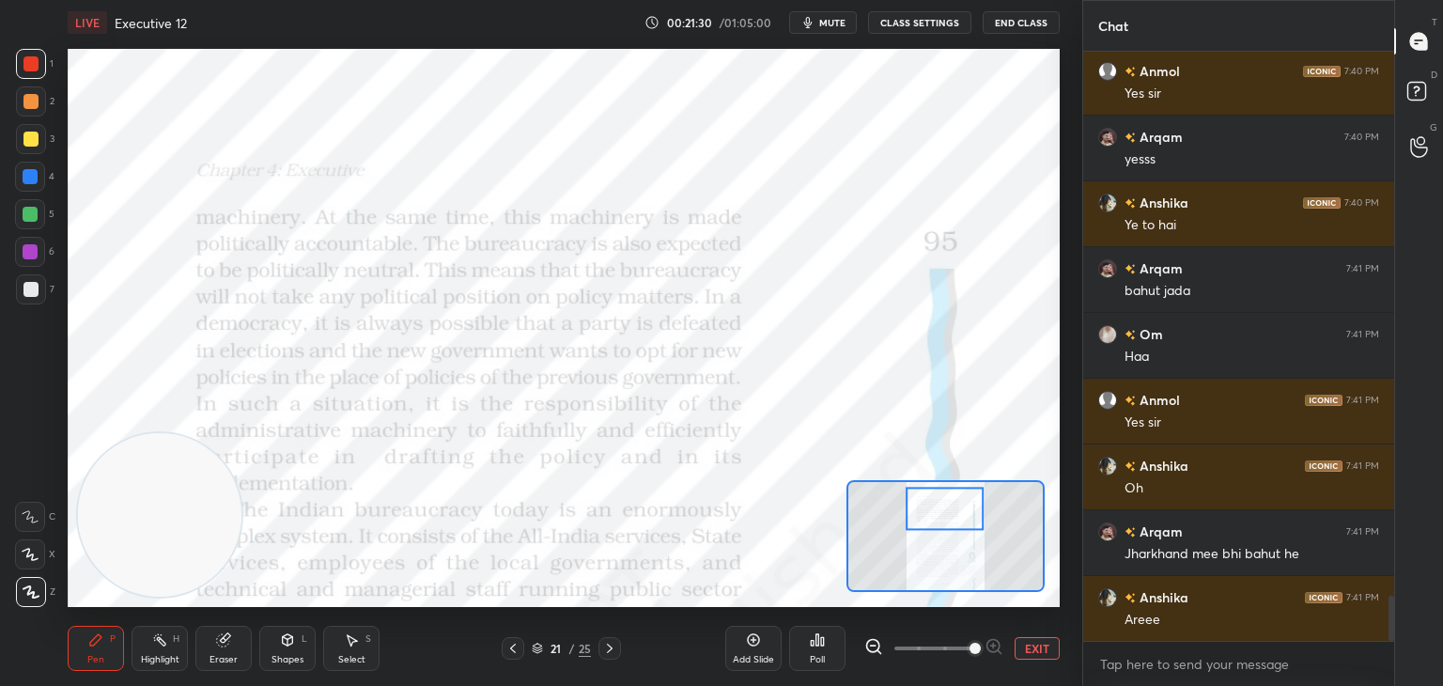
click at [34, 520] on icon at bounding box center [30, 516] width 17 height 13
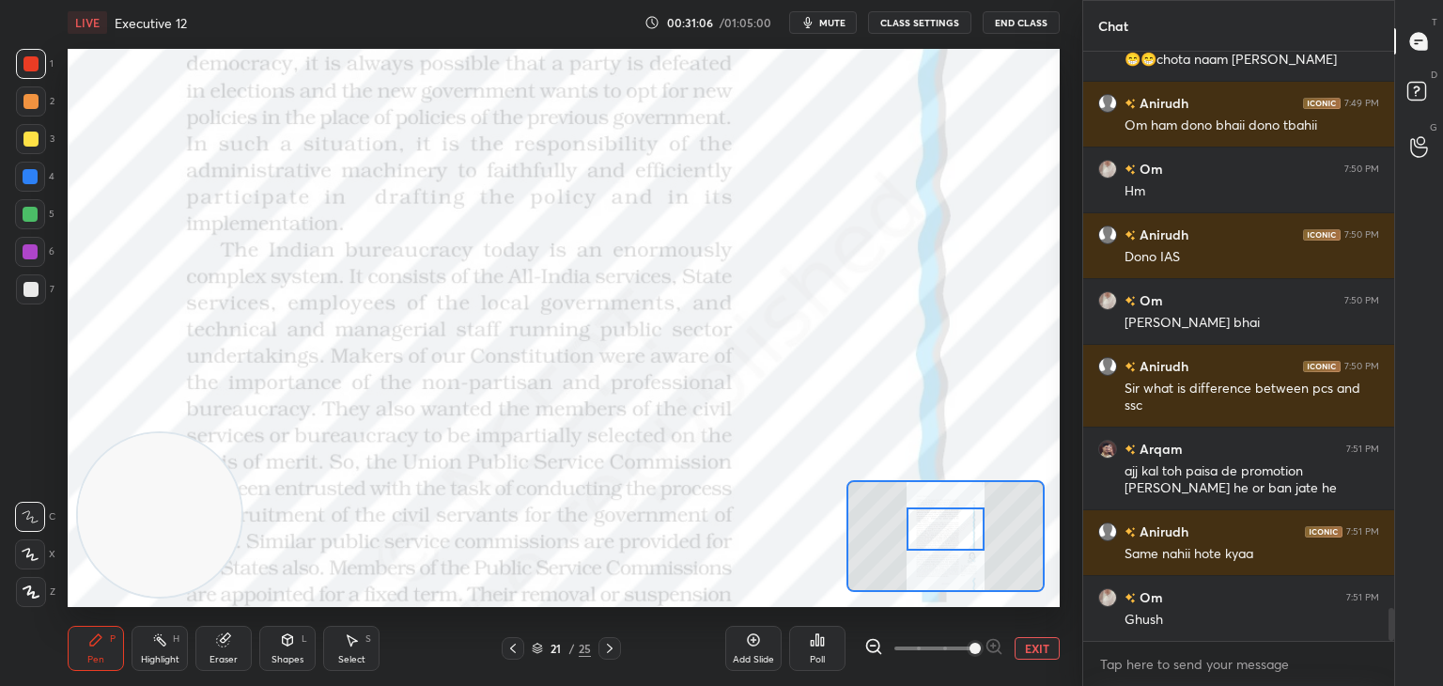
scroll to position [9996, 0]
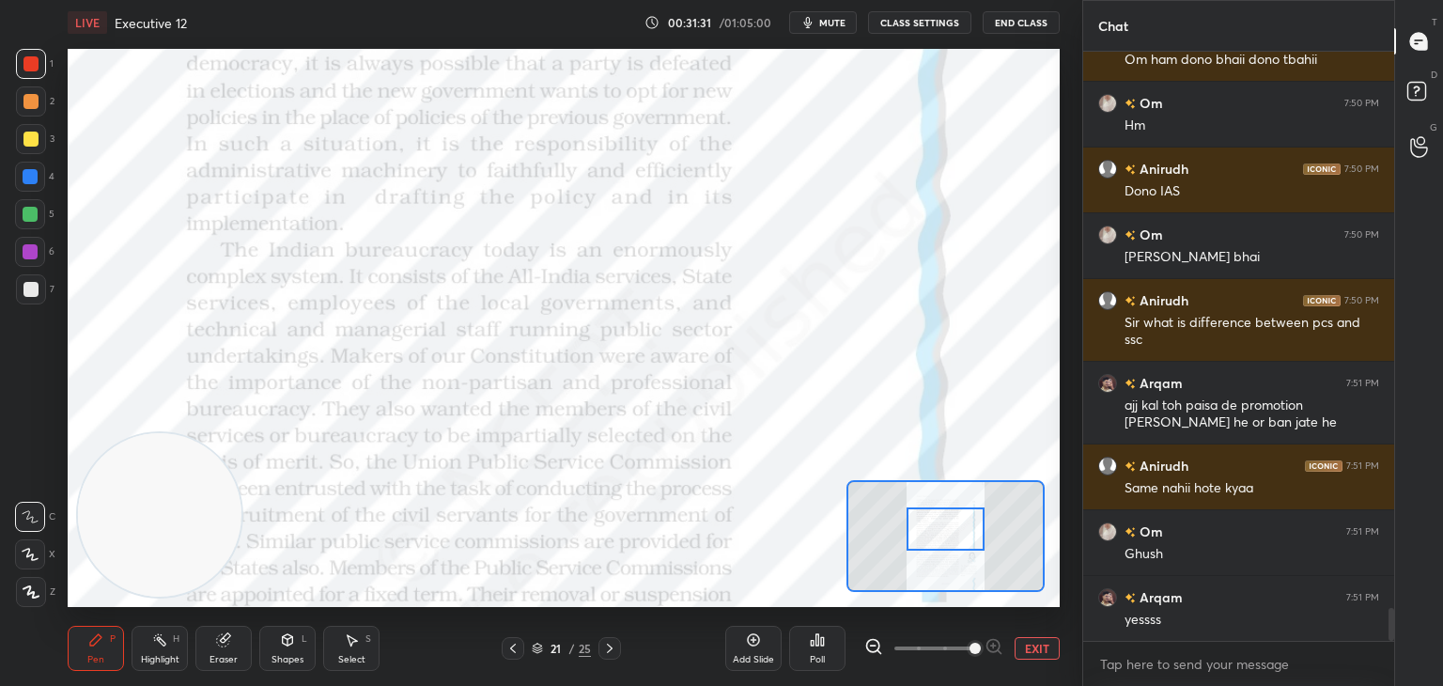
click at [755, 642] on icon at bounding box center [753, 639] width 15 height 15
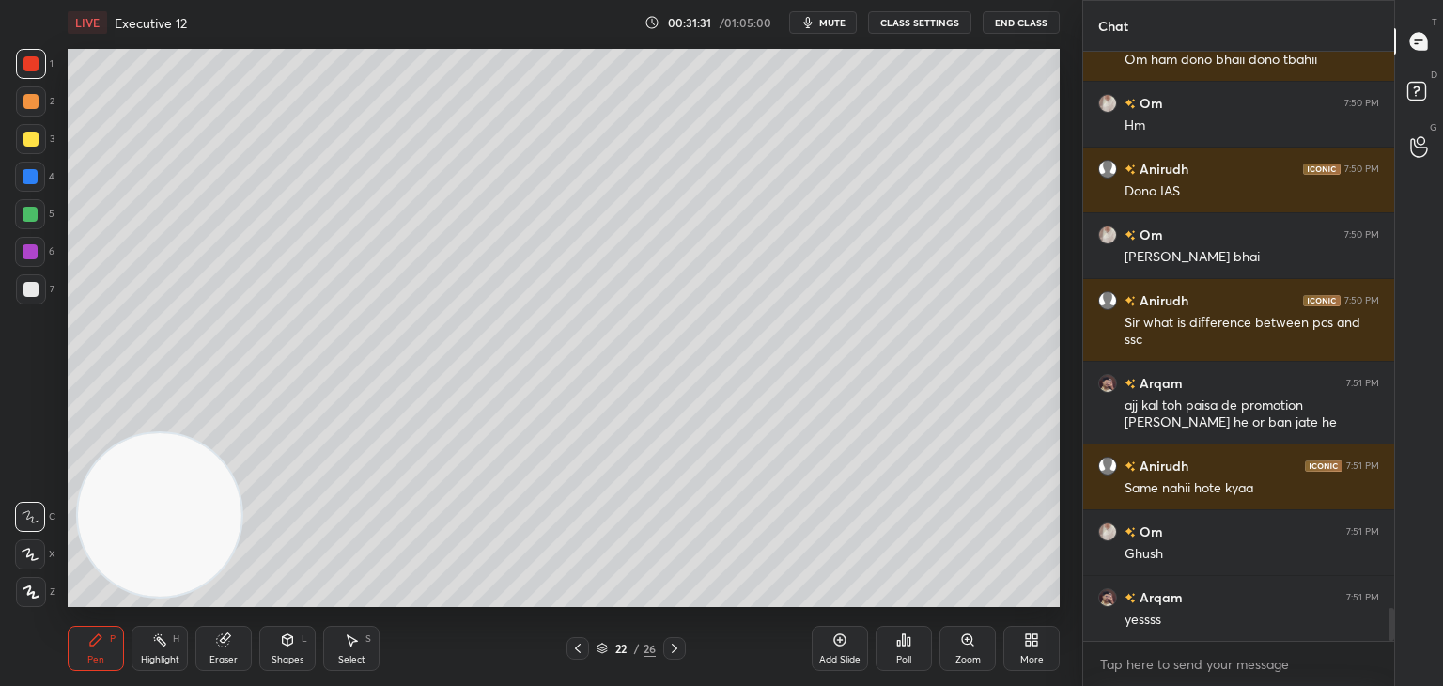
scroll to position [10015, 0]
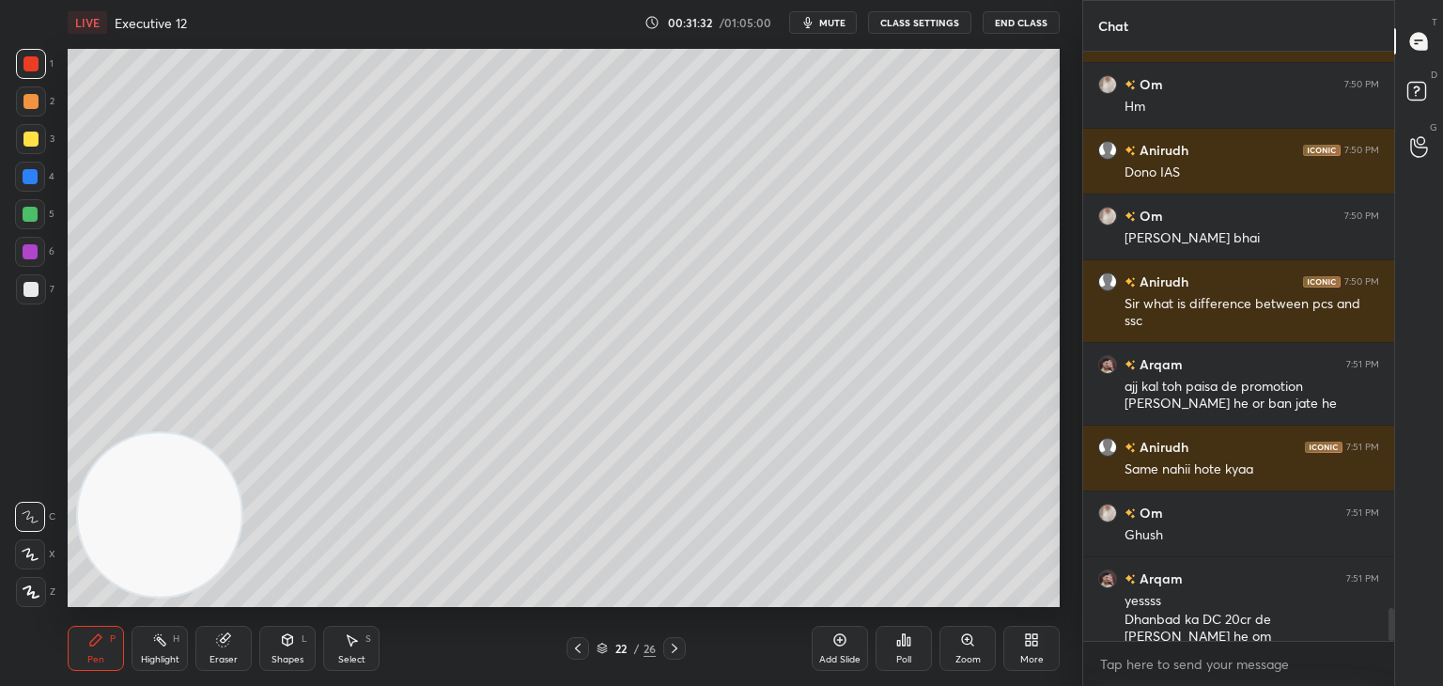
click at [29, 596] on icon at bounding box center [31, 591] width 17 height 13
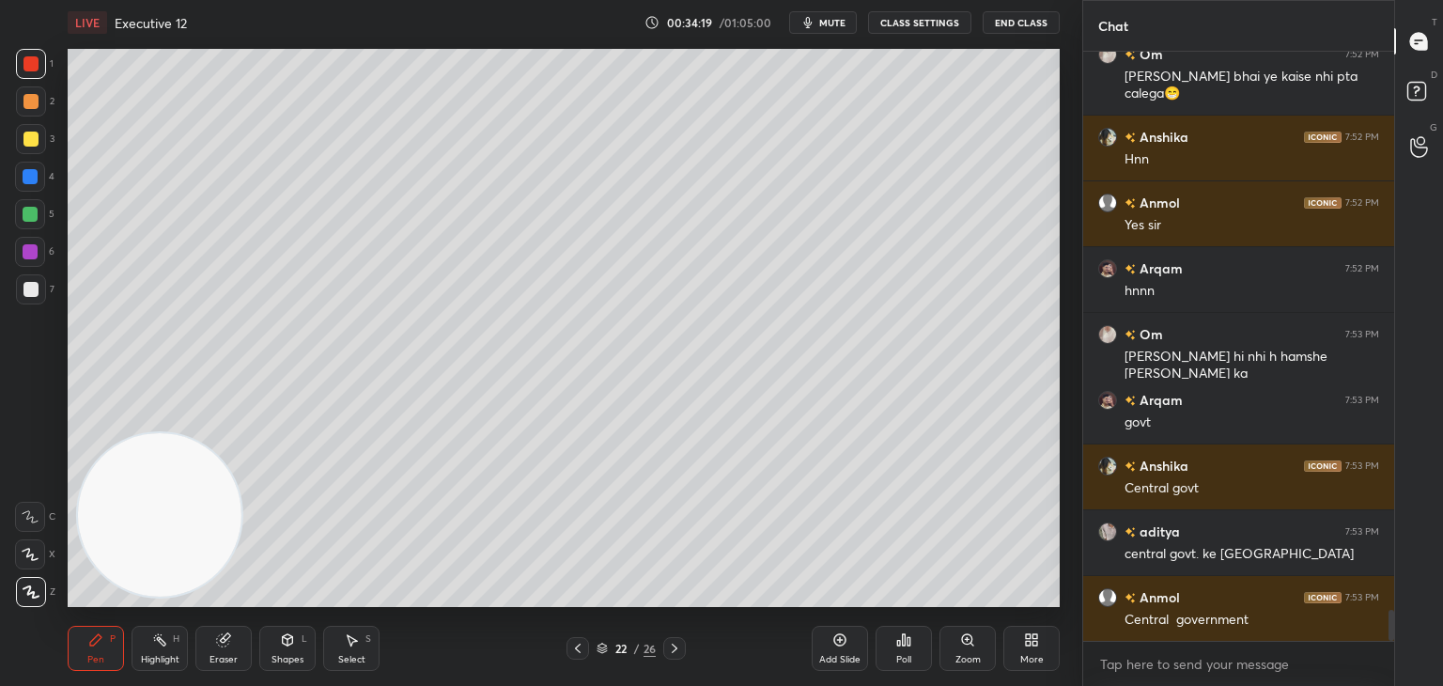
scroll to position [10740, 0]
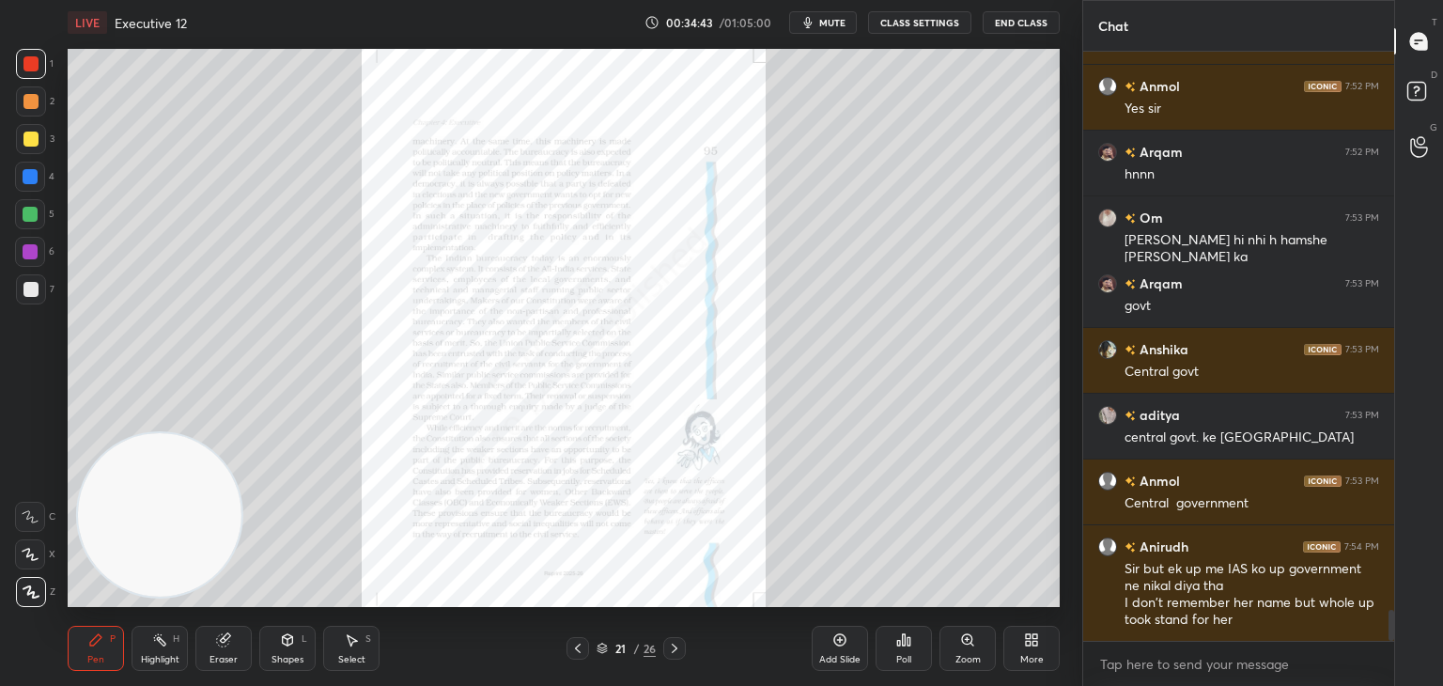
click at [969, 642] on icon at bounding box center [967, 639] width 10 height 10
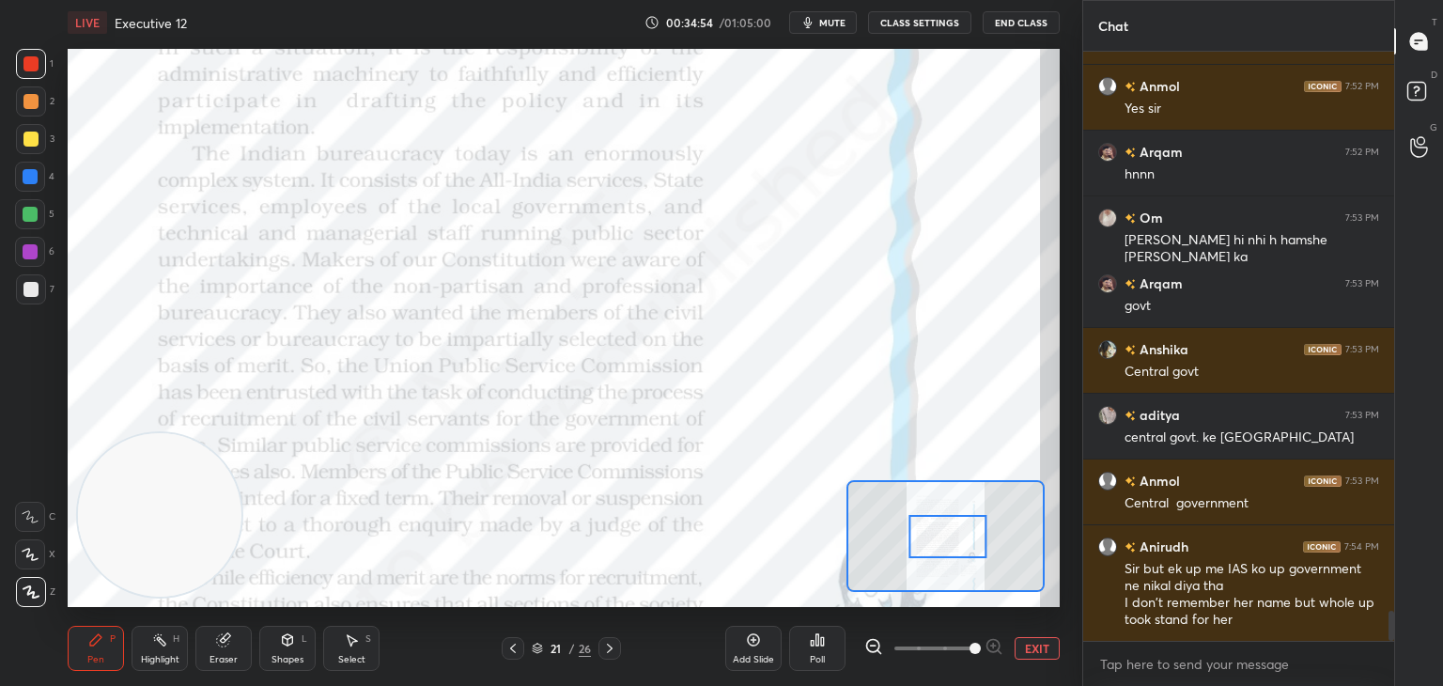
scroll to position [10823, 0]
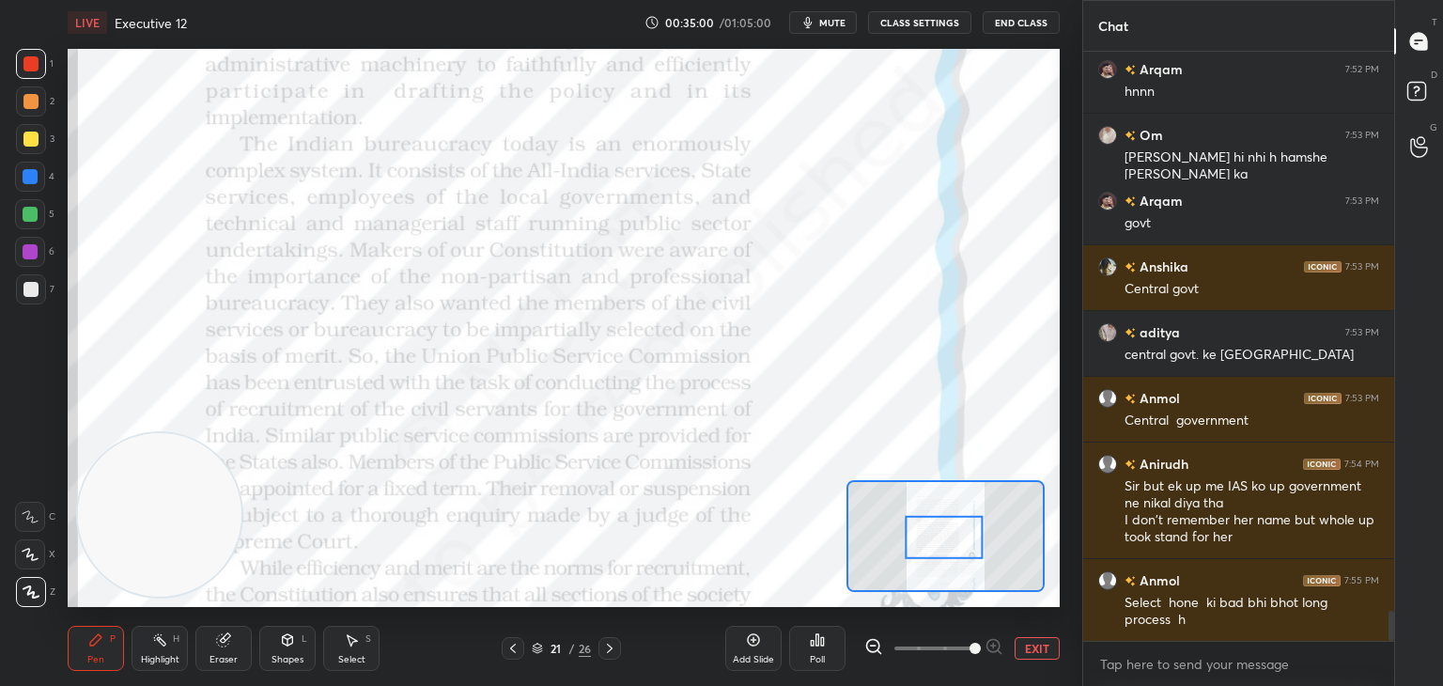
click at [30, 512] on icon at bounding box center [30, 516] width 17 height 13
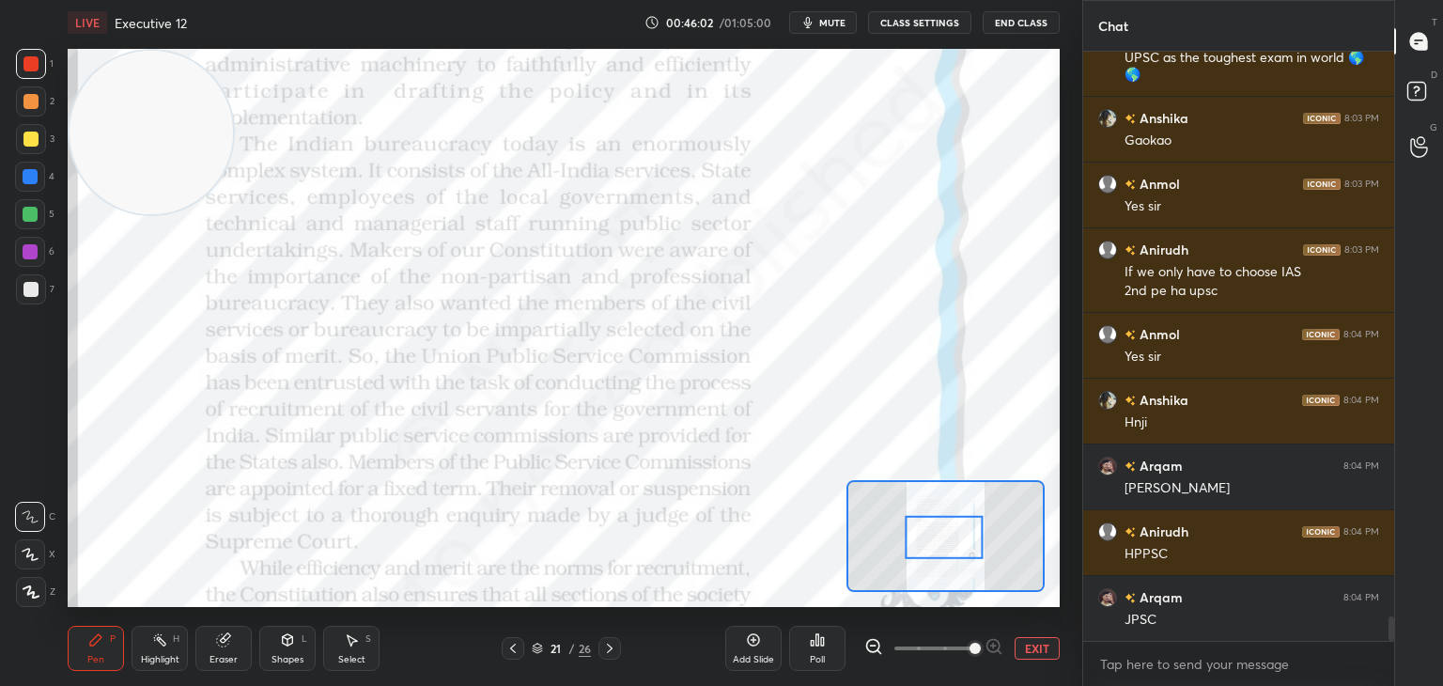
scroll to position [13543, 0]
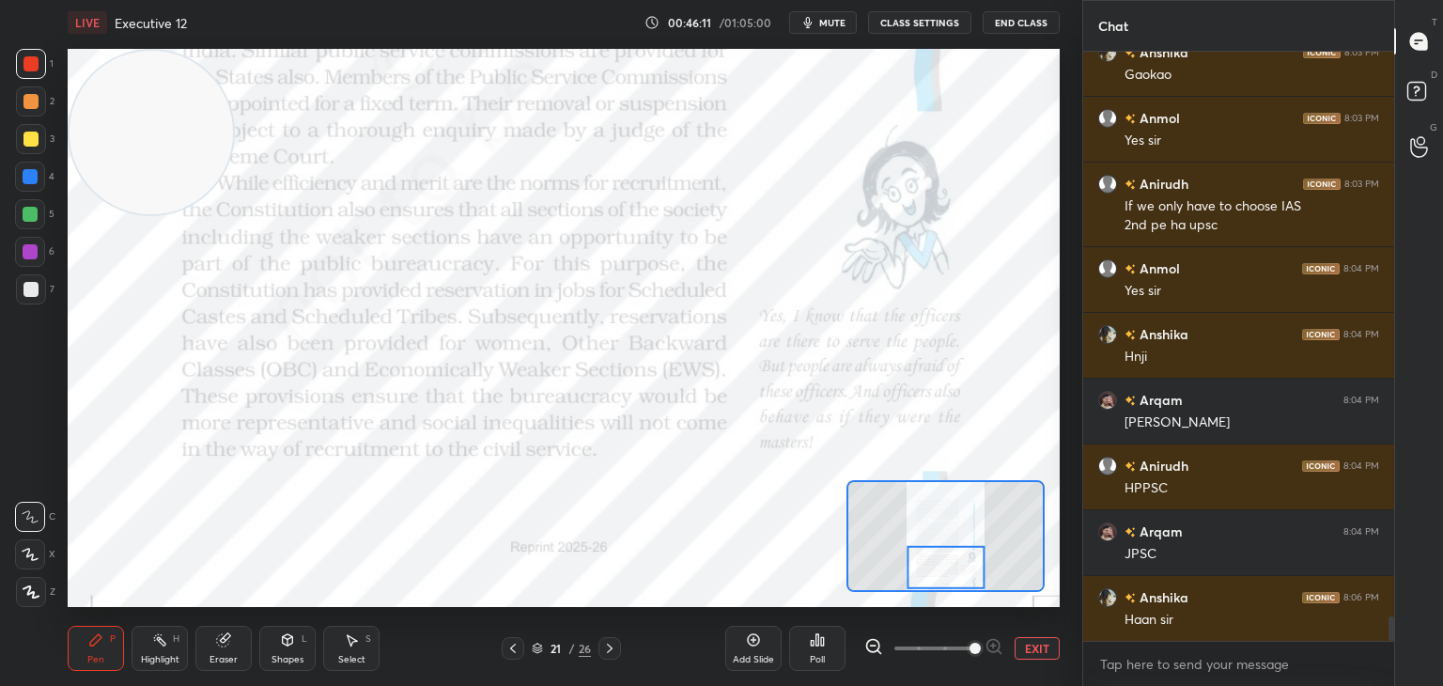
drag, startPoint x: 944, startPoint y: 549, endPoint x: 946, endPoint y: 580, distance: 30.1
click at [946, 580] on div at bounding box center [945, 566] width 78 height 43
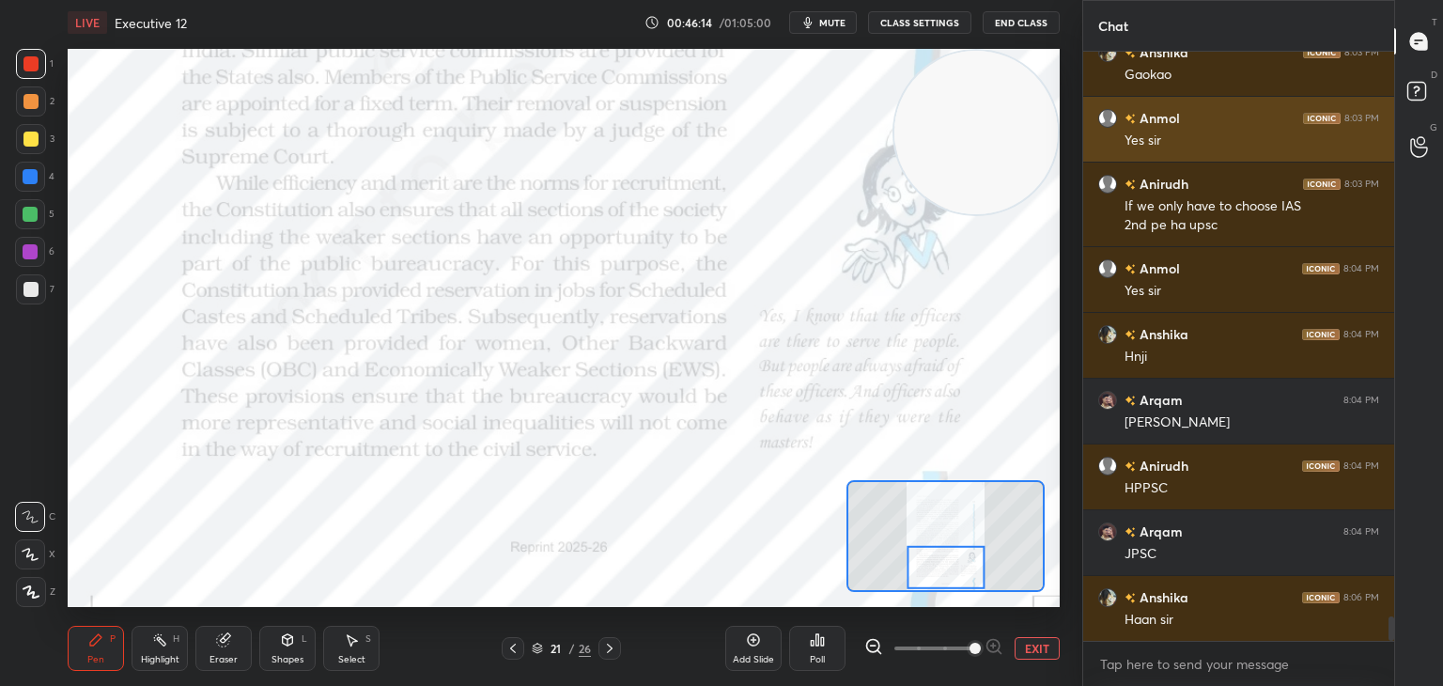
drag, startPoint x: 196, startPoint y: 158, endPoint x: 1104, endPoint y: 116, distance: 908.4
click at [1104, 116] on div "1 2 3 4 5 6 7 C X Z C X Z E E Erase all H H LIVE Executive 12 00:46:14 / 01:05:…" at bounding box center [721, 343] width 1443 height 686
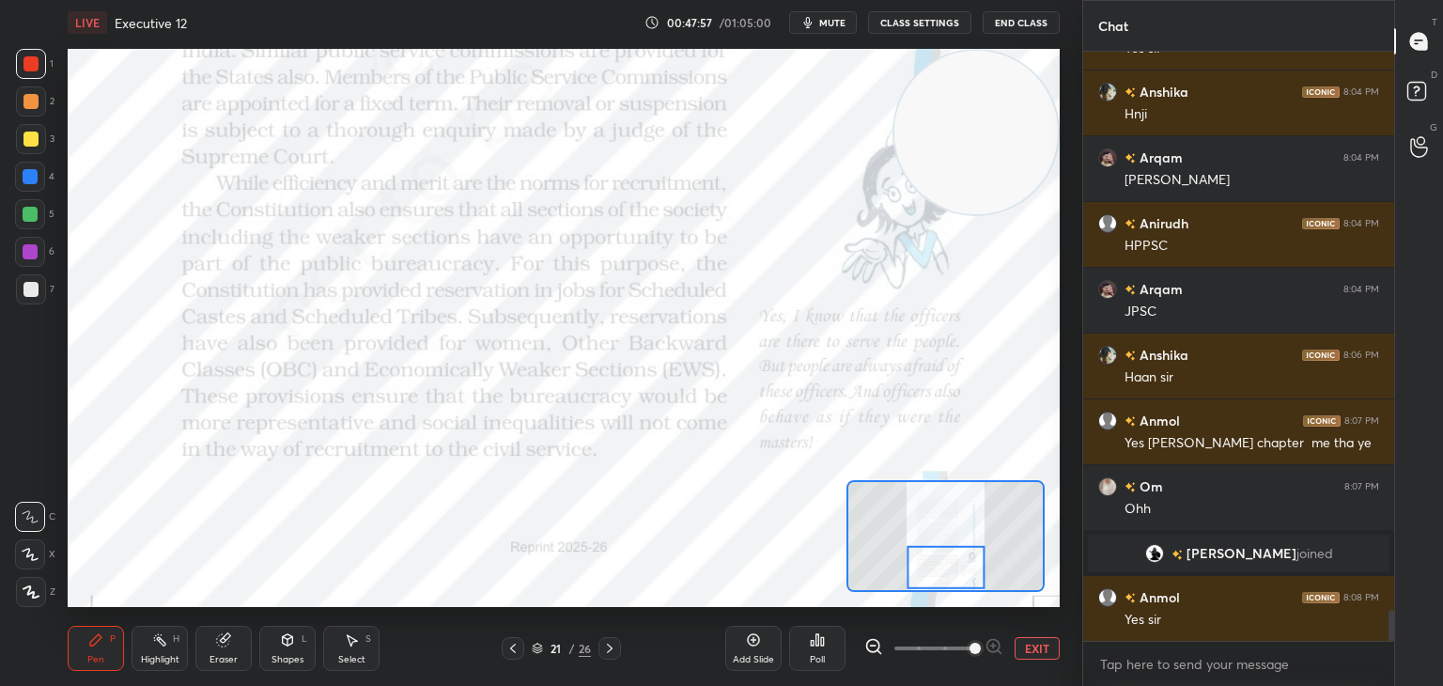
scroll to position [10723, 0]
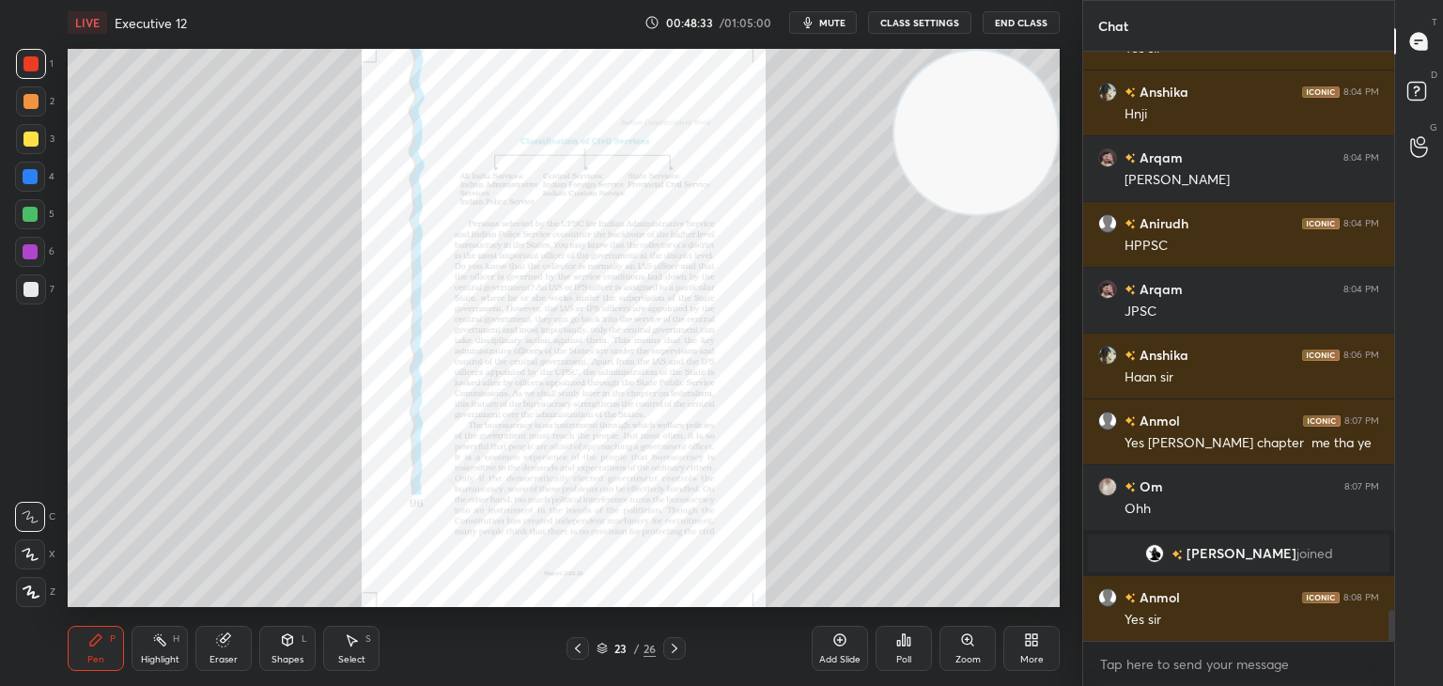
click at [971, 647] on div "Zoom" at bounding box center [967, 648] width 56 height 45
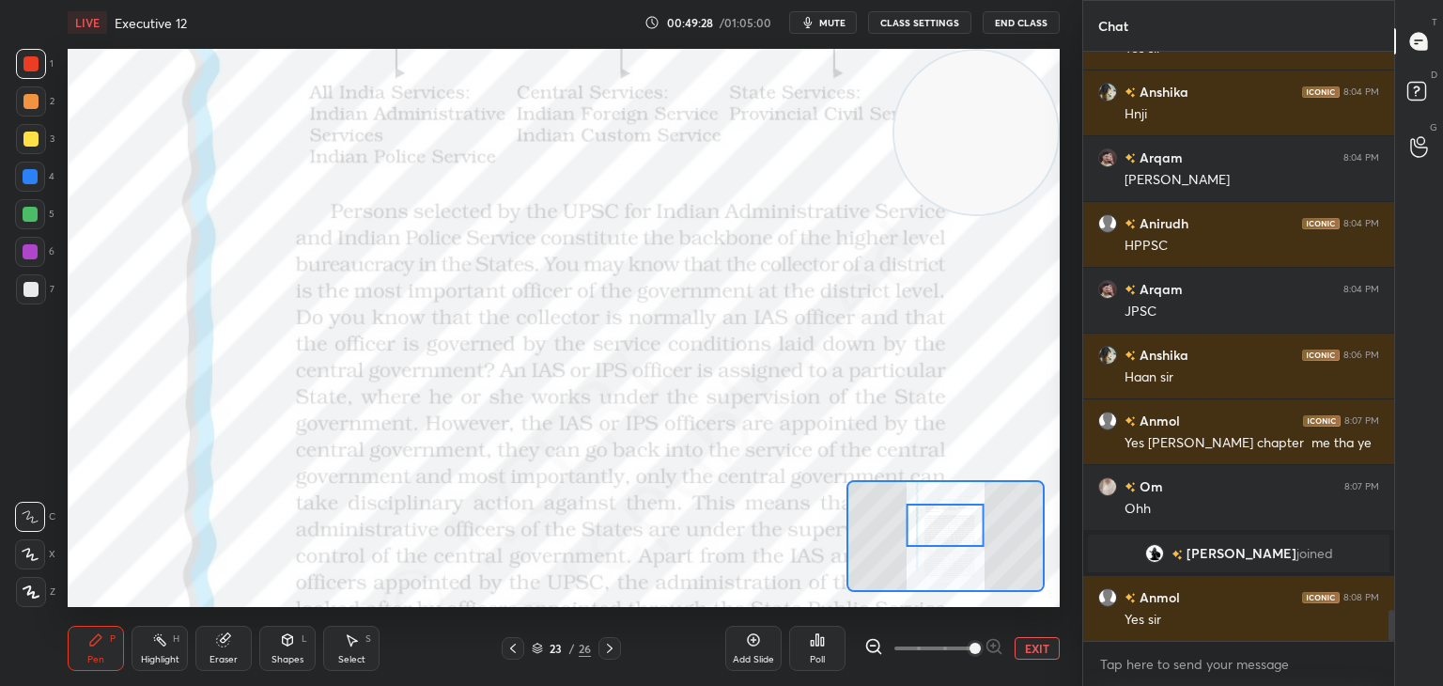
drag, startPoint x: 941, startPoint y: 499, endPoint x: 939, endPoint y: 520, distance: 21.7
click at [939, 520] on div at bounding box center [945, 524] width 78 height 43
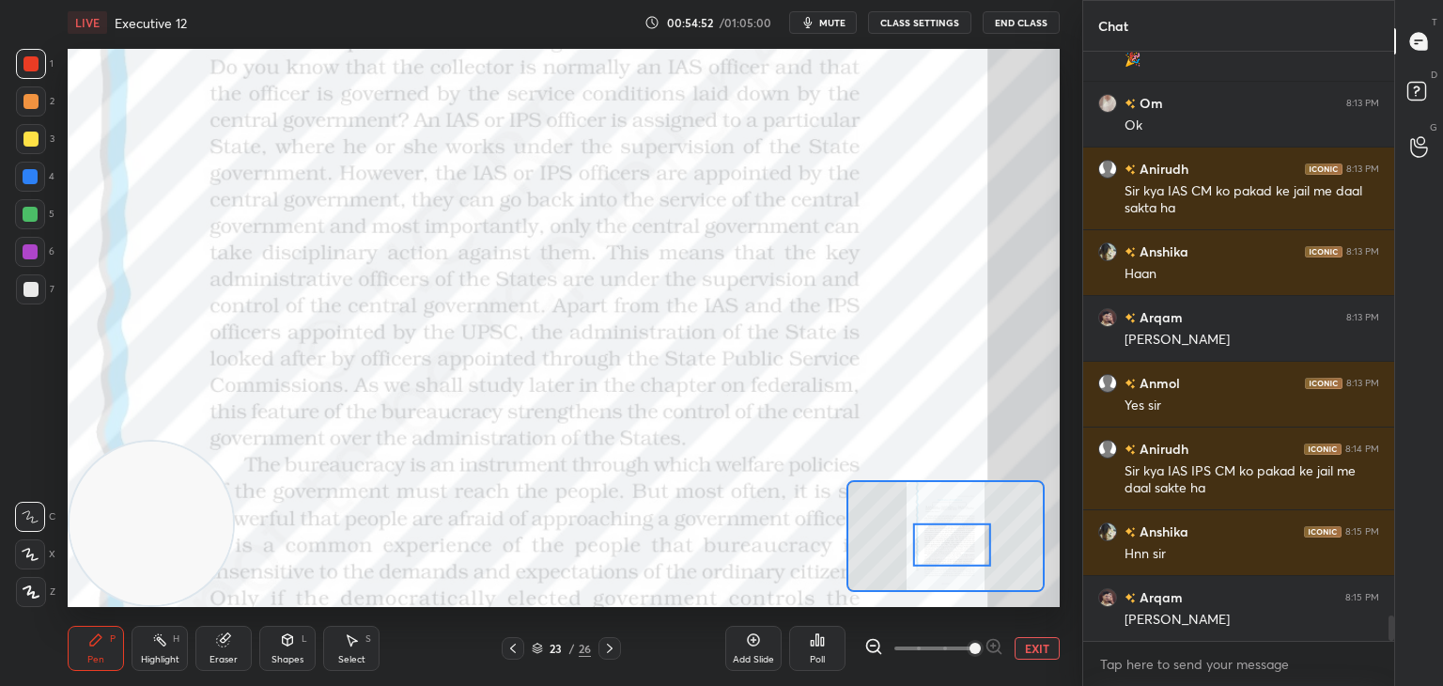
scroll to position [13094, 0]
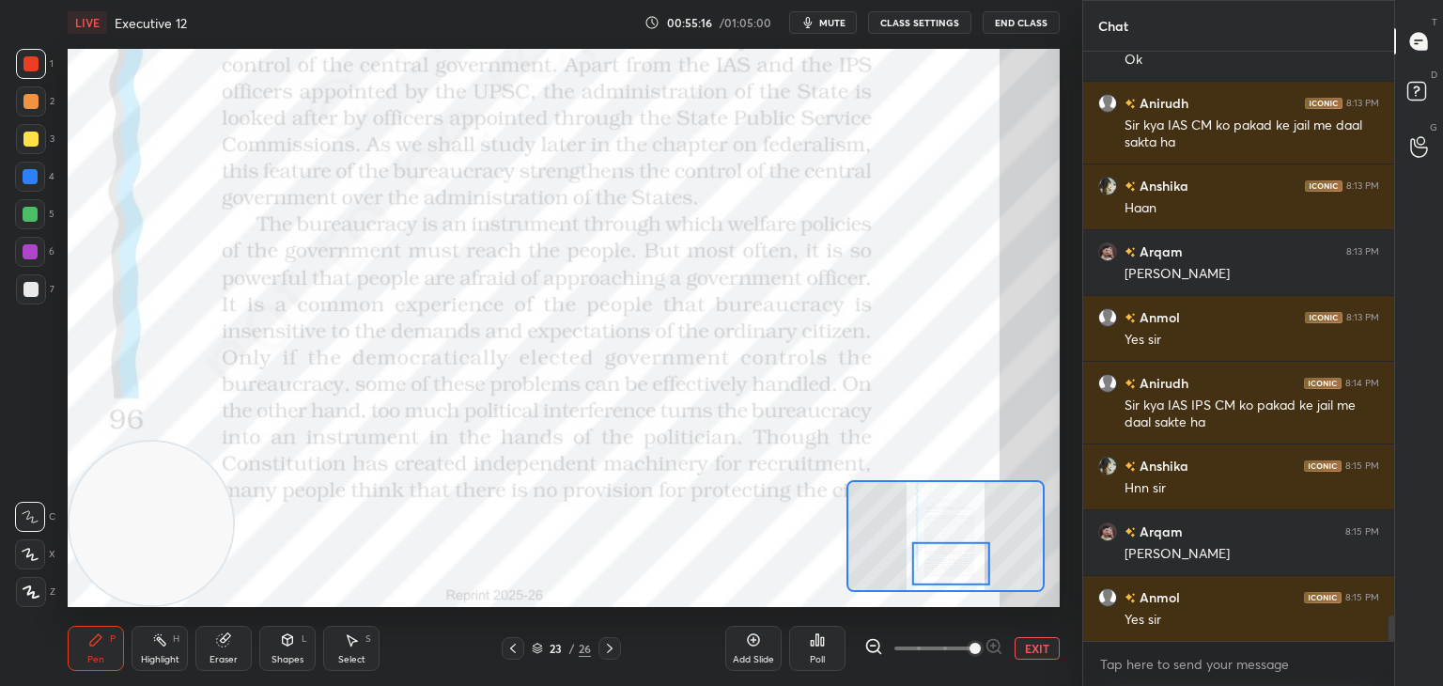
drag, startPoint x: 927, startPoint y: 549, endPoint x: 927, endPoint y: 565, distance: 16.0
click at [927, 565] on div at bounding box center [951, 562] width 78 height 43
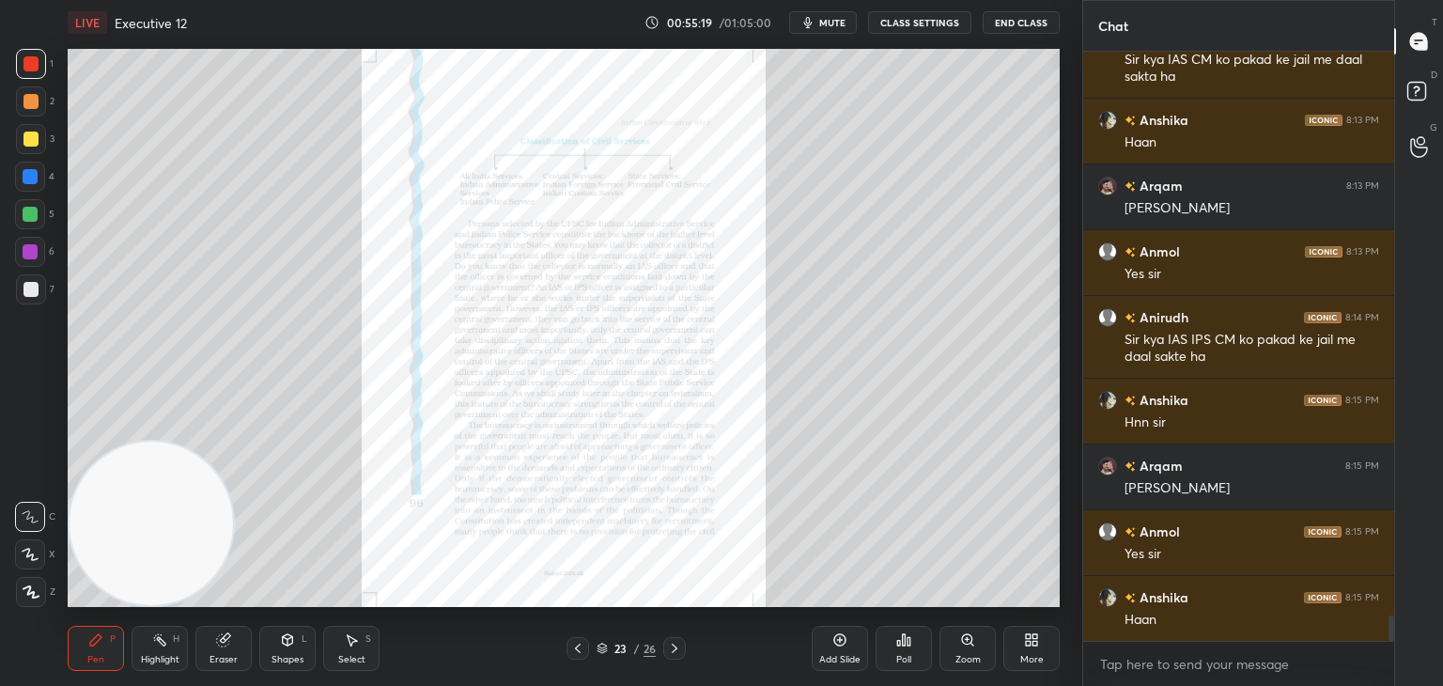
scroll to position [13225, 0]
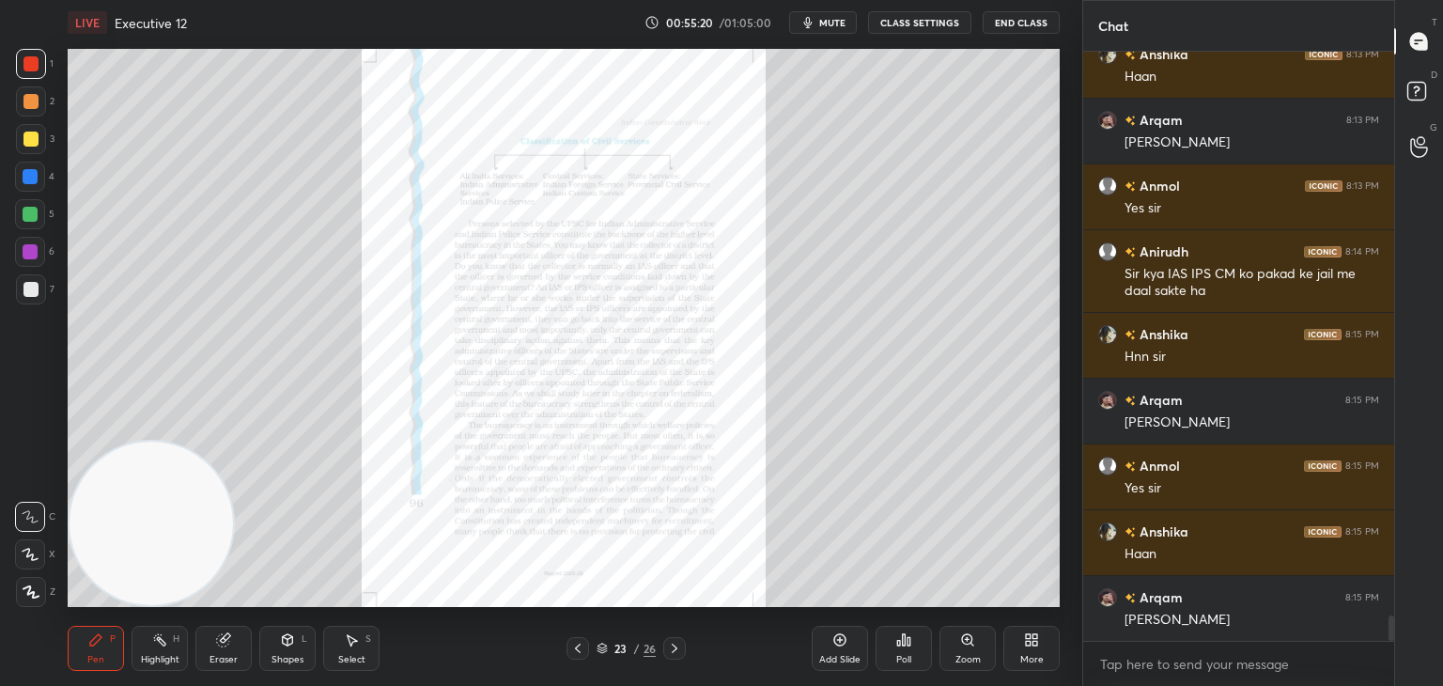
click at [976, 641] on div "Zoom" at bounding box center [967, 648] width 56 height 45
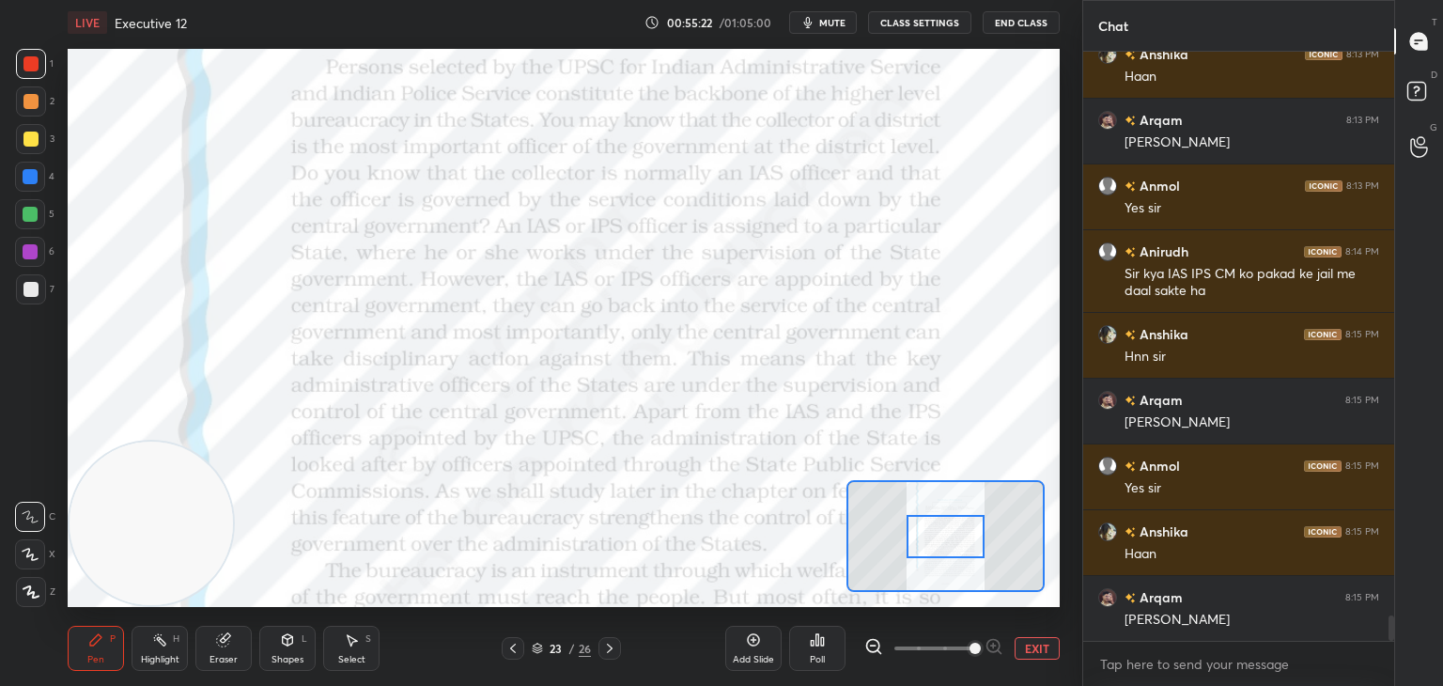
drag, startPoint x: 921, startPoint y: 643, endPoint x: 993, endPoint y: 647, distance: 72.4
click at [981, 647] on span at bounding box center [974, 647] width 11 height 11
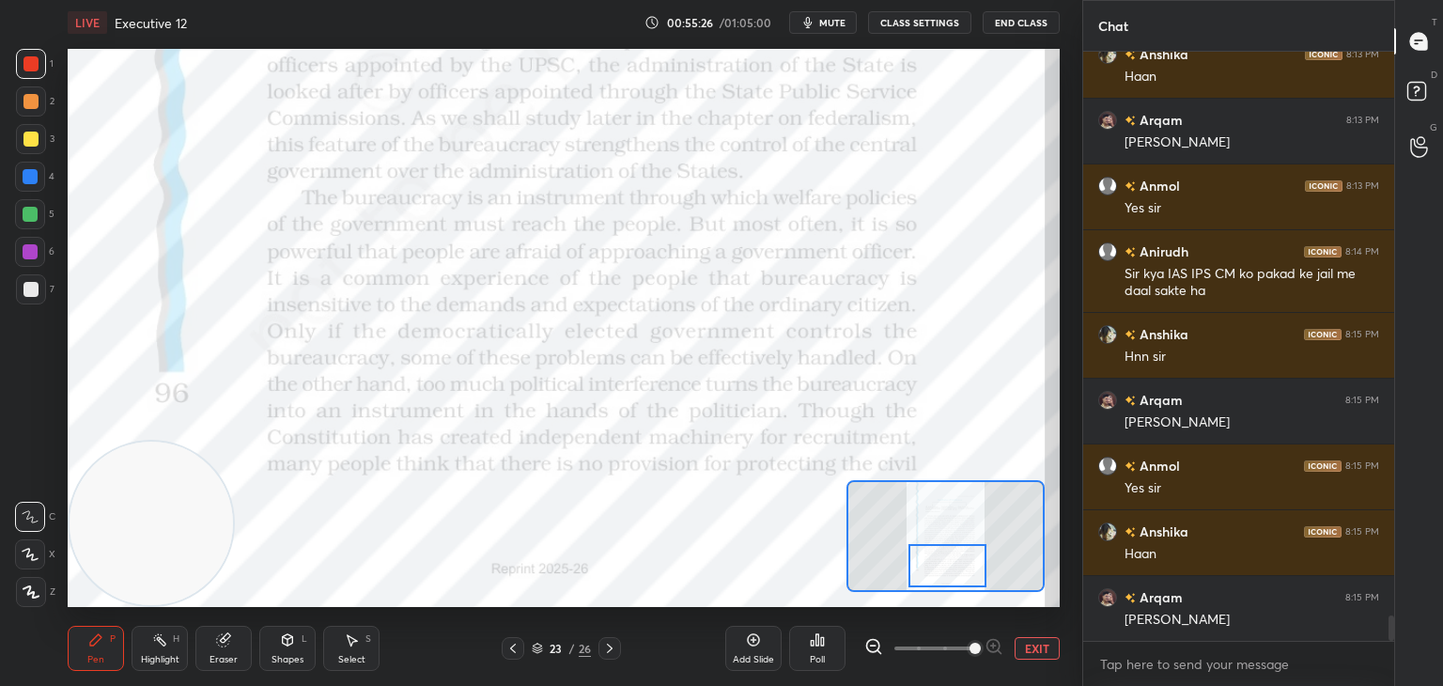
drag, startPoint x: 965, startPoint y: 530, endPoint x: 967, endPoint y: 559, distance: 29.2
click at [967, 559] on div at bounding box center [947, 565] width 78 height 43
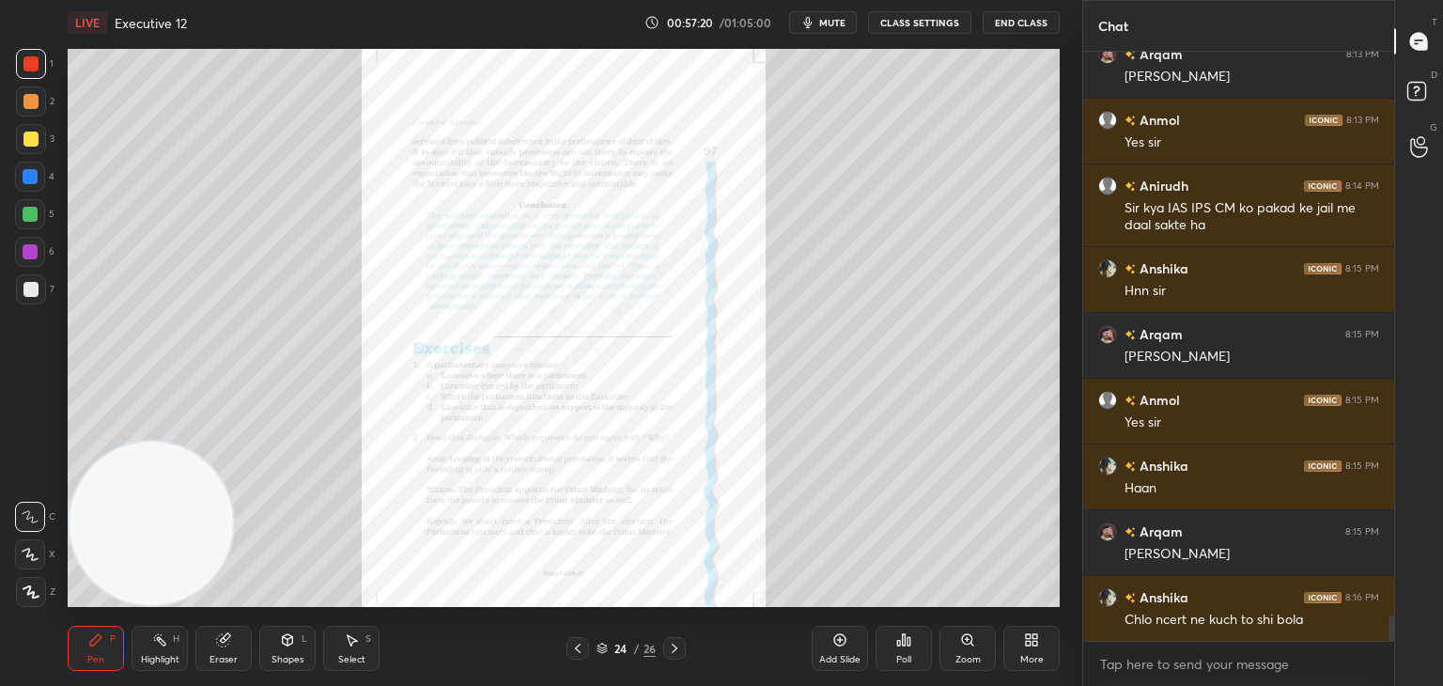
click at [971, 650] on div "Zoom" at bounding box center [967, 648] width 56 height 45
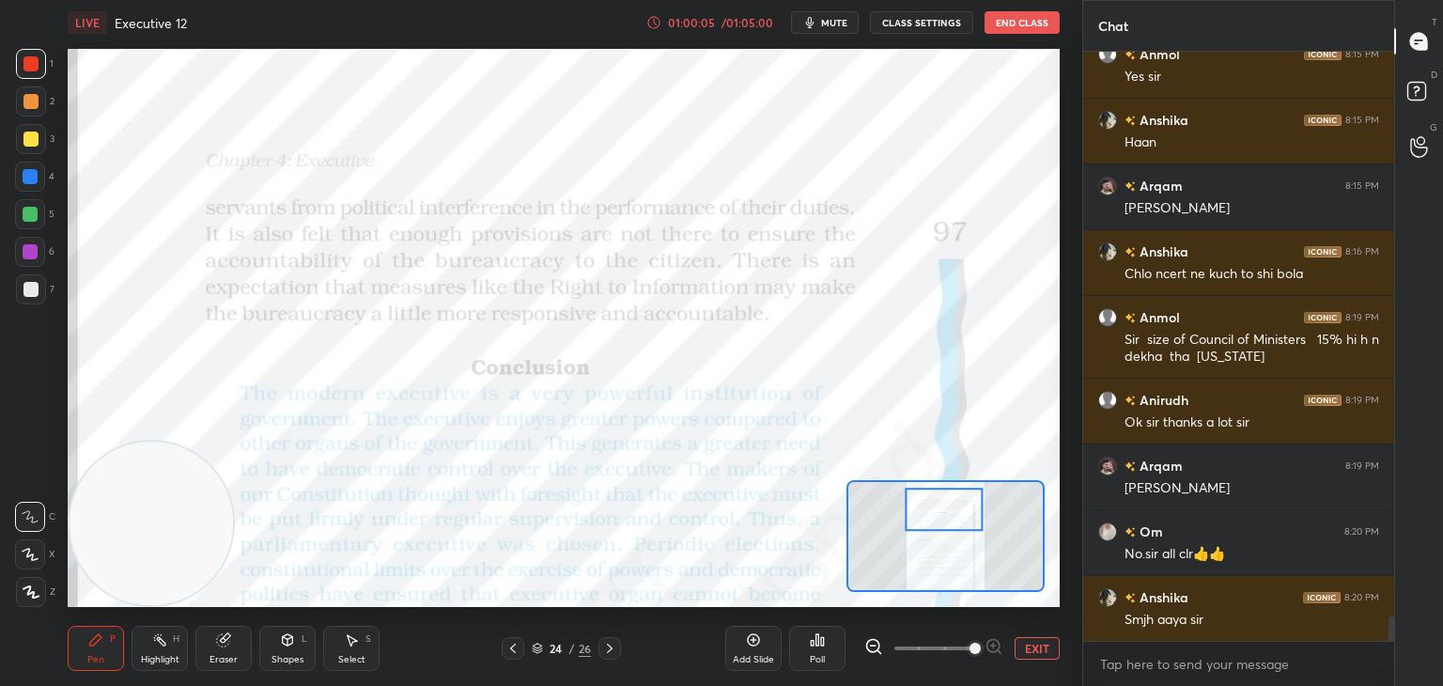
scroll to position [13703, 0]
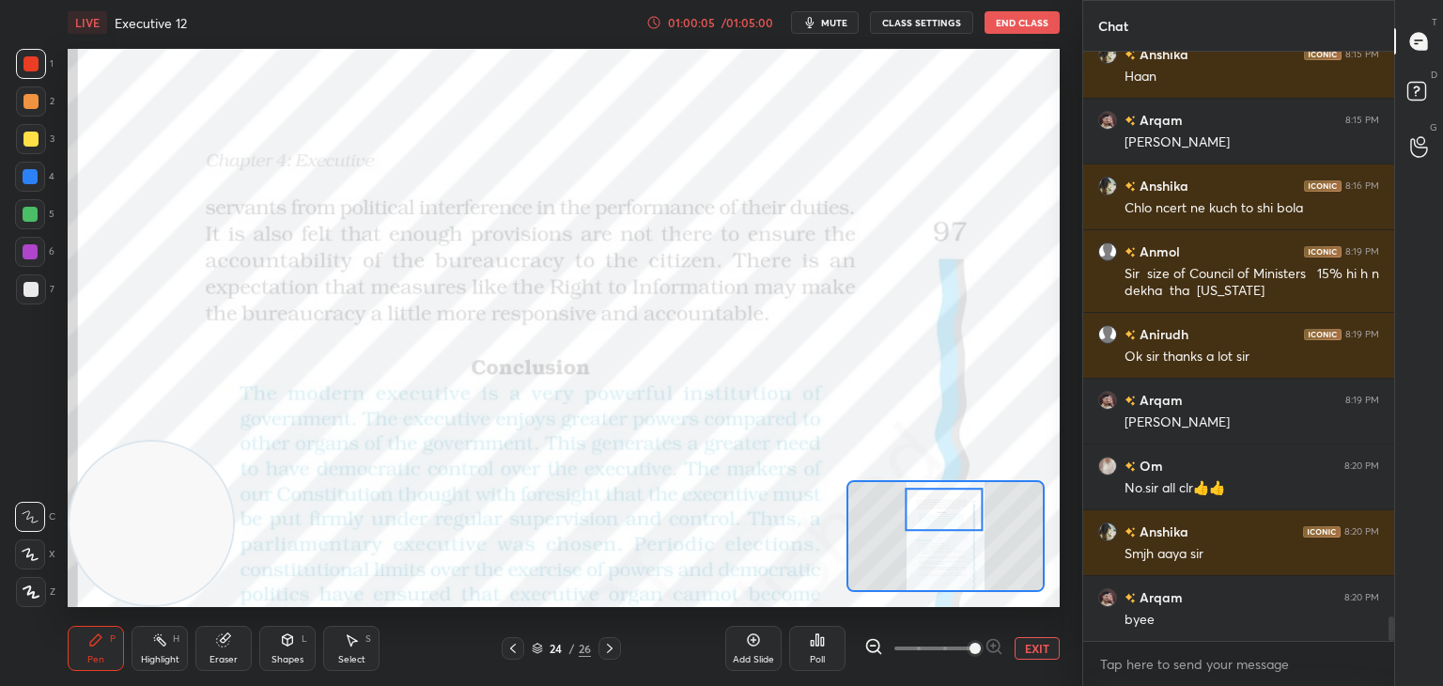
click at [1022, 23] on button "End Class" at bounding box center [1021, 22] width 75 height 23
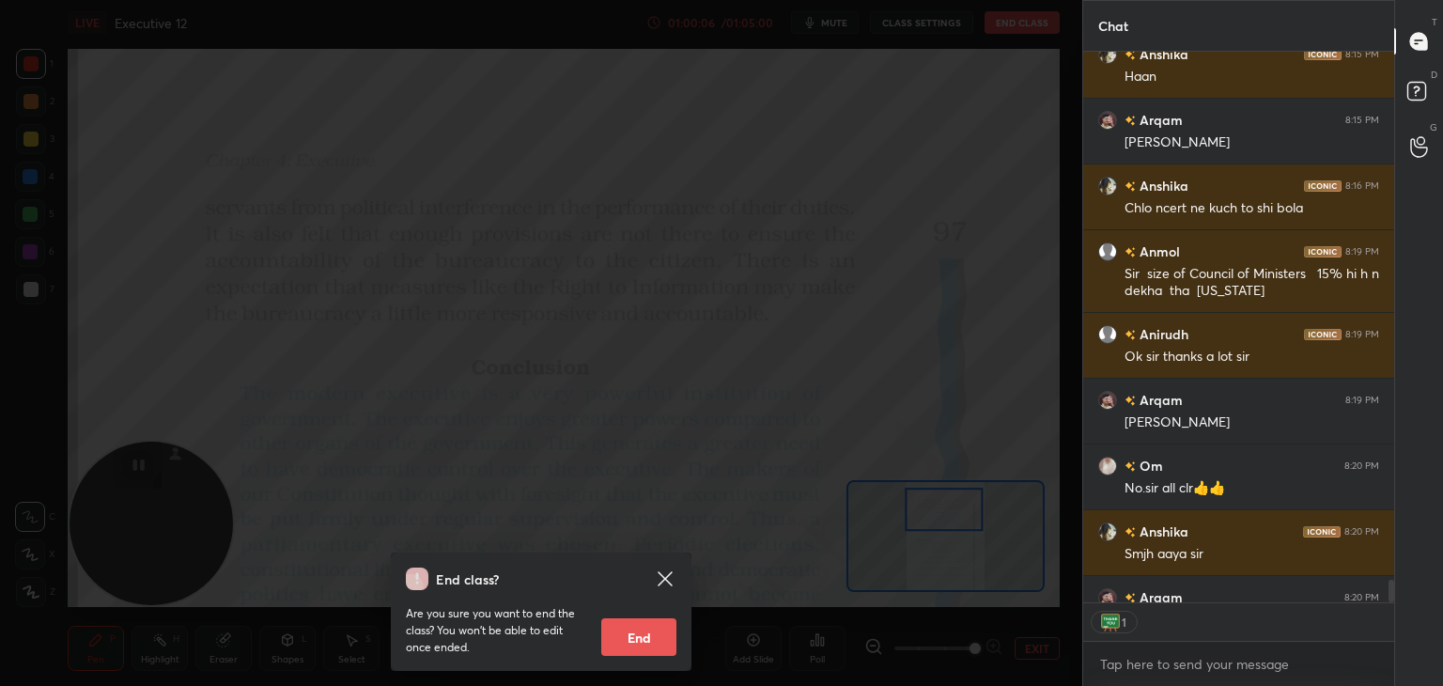
scroll to position [7, 6]
click at [639, 636] on button "End" at bounding box center [638, 637] width 75 height 38
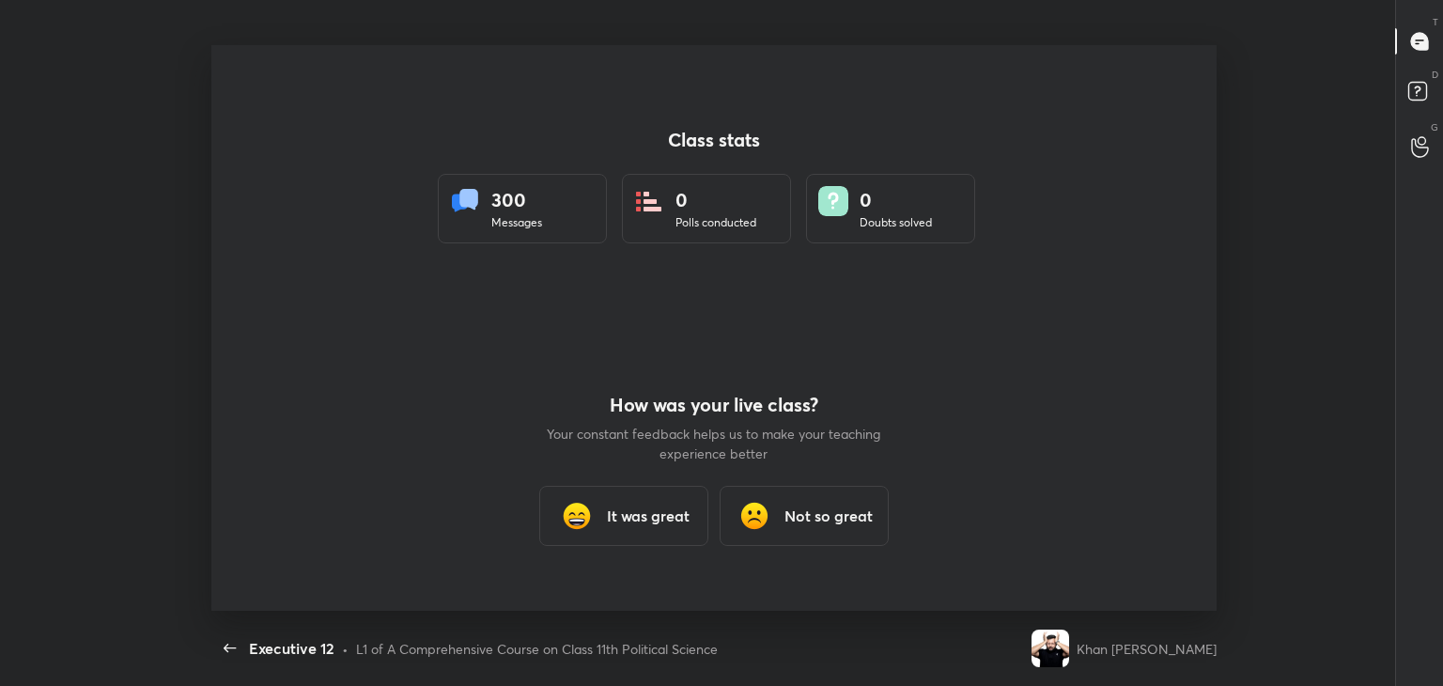
scroll to position [0, 0]
type textarea "x"
click at [635, 522] on h3 "It was great" at bounding box center [648, 515] width 83 height 23
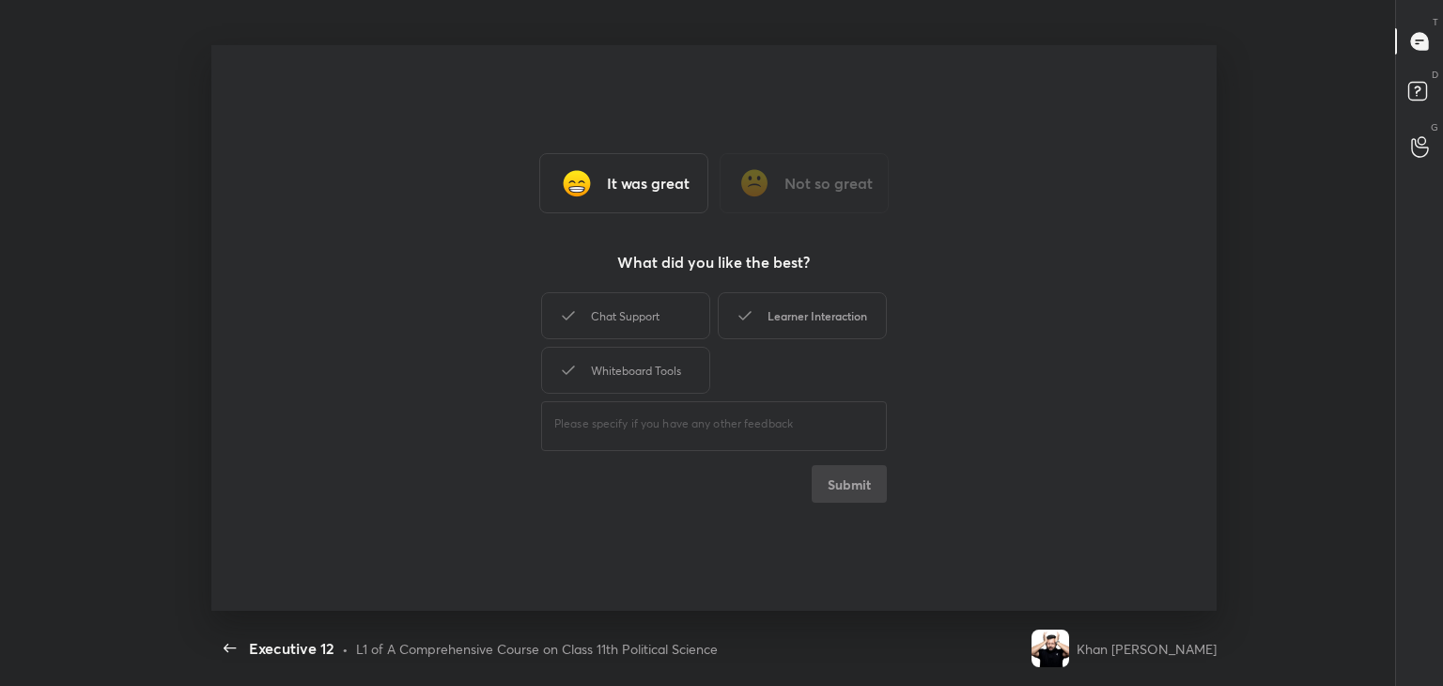
click at [794, 333] on div "Learner Interaction" at bounding box center [802, 315] width 169 height 47
click at [659, 380] on div "Whiteboard Tools" at bounding box center [625, 370] width 169 height 47
click at [834, 487] on button "Submit" at bounding box center [849, 484] width 75 height 38
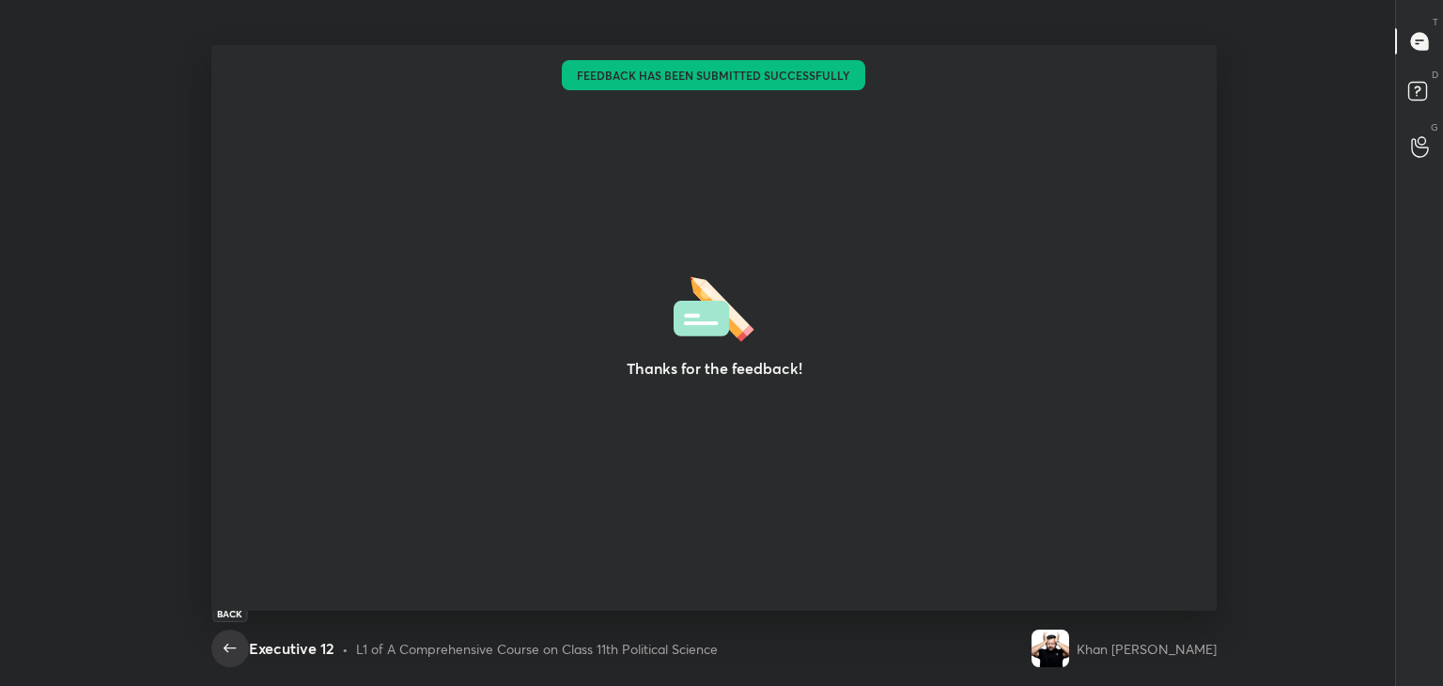
click at [231, 645] on icon "button" at bounding box center [230, 648] width 23 height 23
